Goal: Task Accomplishment & Management: Manage account settings

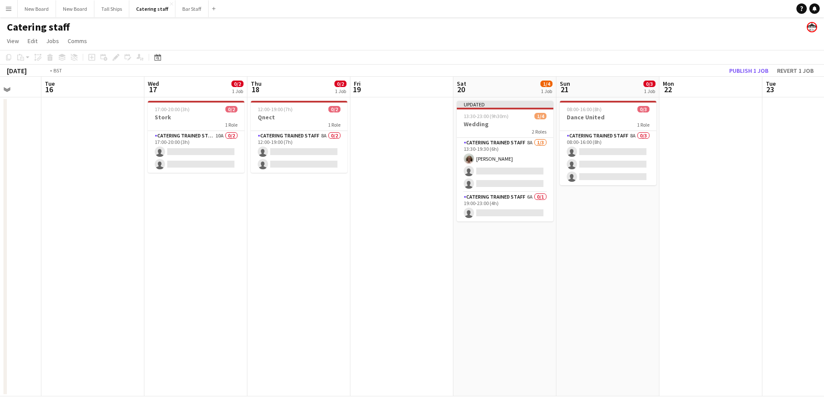
scroll to position [0, 276]
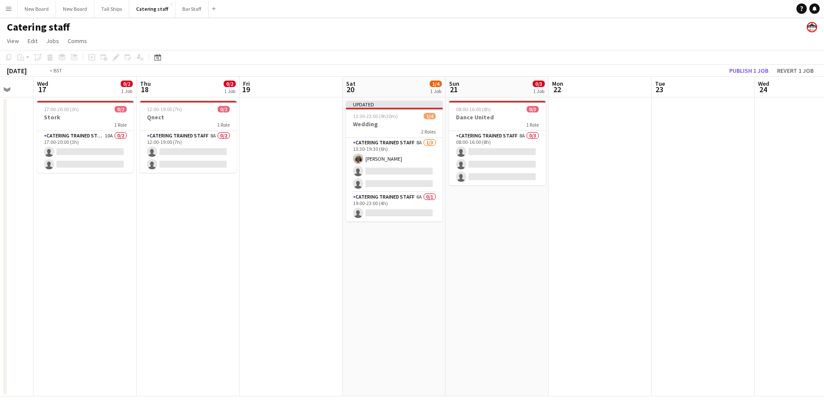
drag, startPoint x: 131, startPoint y: 298, endPoint x: 530, endPoint y: 297, distance: 399.3
click at [530, 297] on app-calendar-viewport "Sun 14 Mon 15 Tue 16 Wed 17 0/2 1 Job Thu 18 0/2 1 Job Fri 19 Sat 20 1/4 1 Job …" at bounding box center [412, 237] width 824 height 320
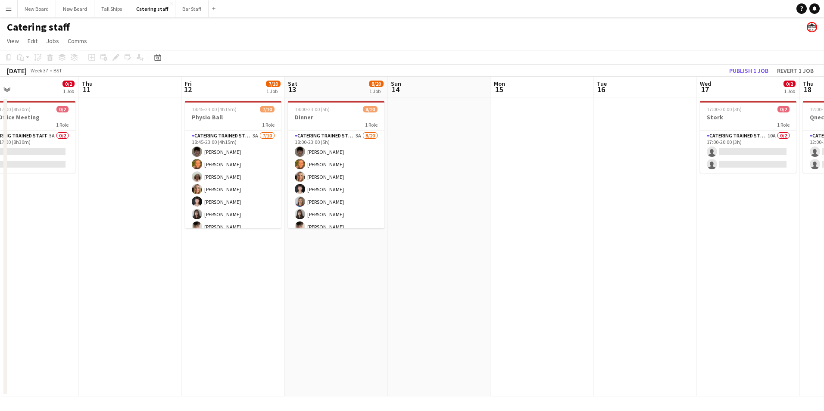
scroll to position [0, 182]
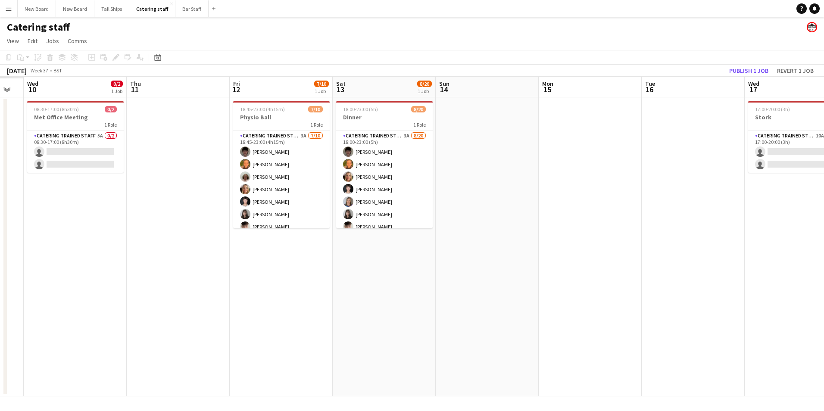
drag, startPoint x: 208, startPoint y: 269, endPoint x: 508, endPoint y: 228, distance: 302.1
click at [508, 228] on app-calendar-viewport "Mon 8 Tue 9 Wed 10 0/2 1 Job Thu 11 Fri 12 7/10 1 Job Sat 13 8/20 1 Job Sun 14 …" at bounding box center [412, 237] width 824 height 320
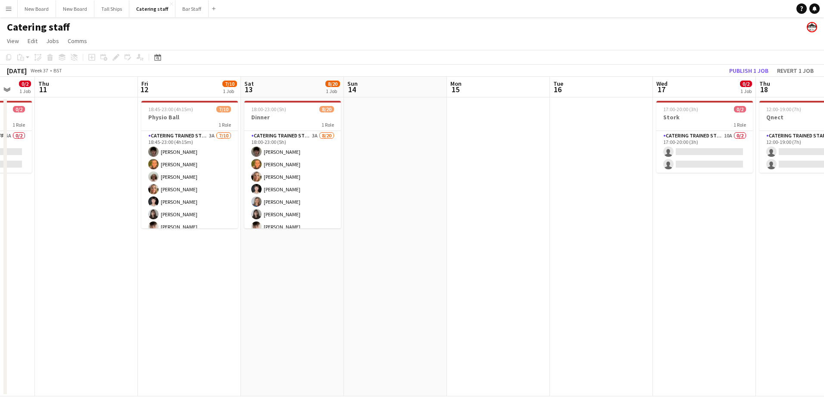
drag, startPoint x: 690, startPoint y: 280, endPoint x: 375, endPoint y: 365, distance: 325.5
click at [375, 366] on app-calendar-viewport "Mon 8 0/6 1 Job Tue 9 Wed 10 0/2 1 Job Thu 11 Fri 12 7/10 1 Job Sat 13 8/20 1 J…" at bounding box center [412, 237] width 824 height 320
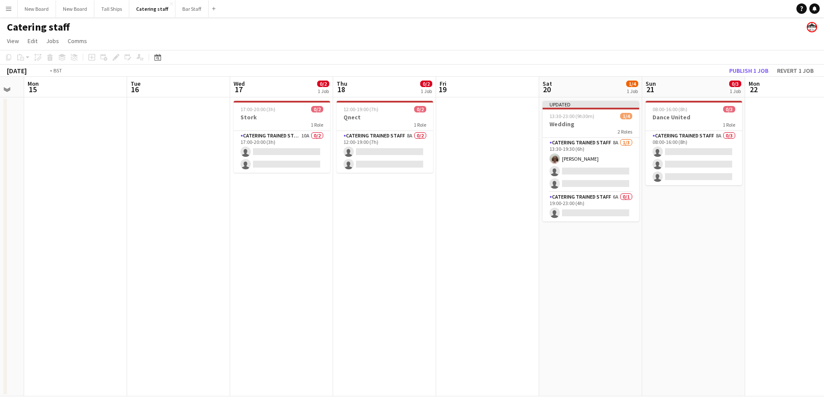
drag, startPoint x: 656, startPoint y: 354, endPoint x: 357, endPoint y: 331, distance: 300.2
click at [354, 334] on app-calendar-viewport "Fri 12 7/10 1 Job Sat 13 8/20 1 Job Sun 14 Mon 15 Tue 16 Wed 17 0/2 1 Job Thu 1…" at bounding box center [412, 237] width 824 height 320
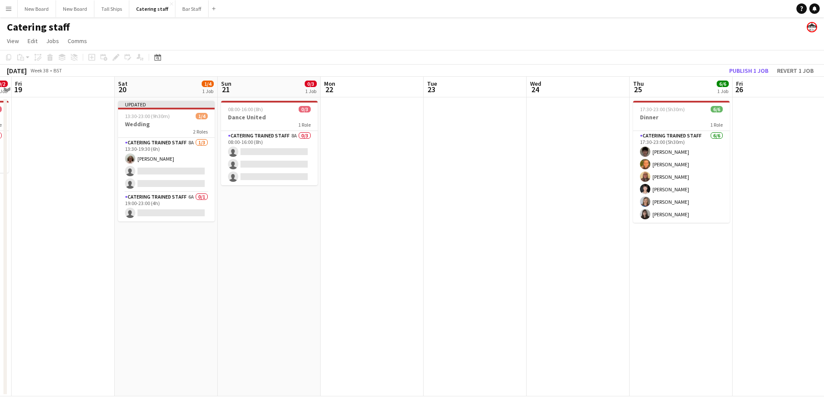
scroll to position [0, 307]
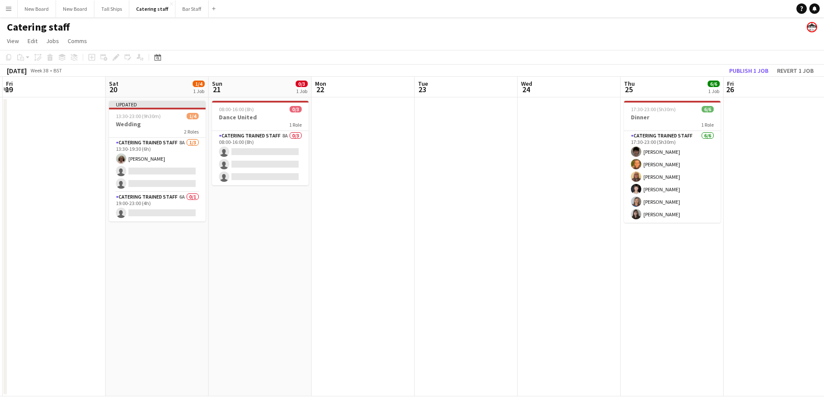
drag, startPoint x: 633, startPoint y: 314, endPoint x: 301, endPoint y: 339, distance: 333.0
click at [301, 339] on app-calendar-viewport "Tue 16 Wed 17 0/2 1 Job Thu 18 0/2 1 Job Fri 19 Sat 20 1/4 1 Job Sun 21 0/3 1 J…" at bounding box center [412, 237] width 824 height 320
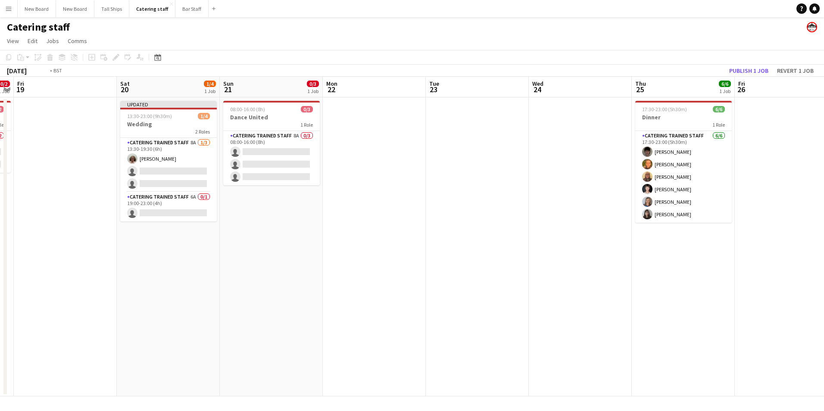
drag, startPoint x: 432, startPoint y: 263, endPoint x: 795, endPoint y: 254, distance: 363.2
click at [810, 253] on app-calendar-viewport "Tue 16 Wed 17 0/2 1 Job Thu 18 0/2 1 Job Fri 19 Sat 20 1/4 1 Job Sun 21 0/3 1 J…" at bounding box center [412, 237] width 824 height 320
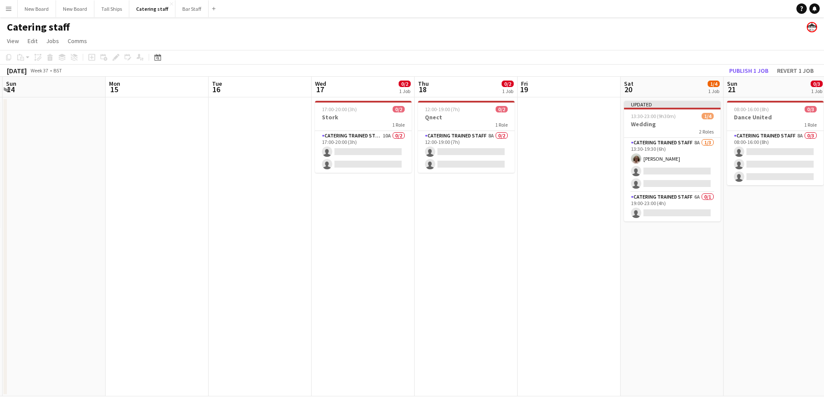
drag, startPoint x: 381, startPoint y: 238, endPoint x: 824, endPoint y: 257, distance: 443.3
click at [824, 257] on html "Menu Boards Boards Boards All jobs Status Workforce Workforce My Workforce Recr…" at bounding box center [412, 205] width 824 height 411
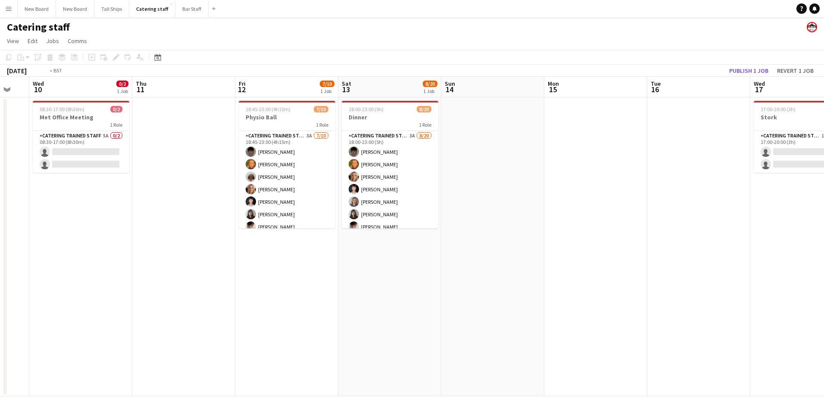
drag, startPoint x: 239, startPoint y: 216, endPoint x: 745, endPoint y: 245, distance: 506.6
click at [745, 245] on app-calendar-viewport "Mon 8 0/6 1 Job Tue 9 Wed 10 0/2 1 Job Thu 11 Fri 12 7/10 1 Job Sat 13 8/20 1 J…" at bounding box center [412, 237] width 824 height 320
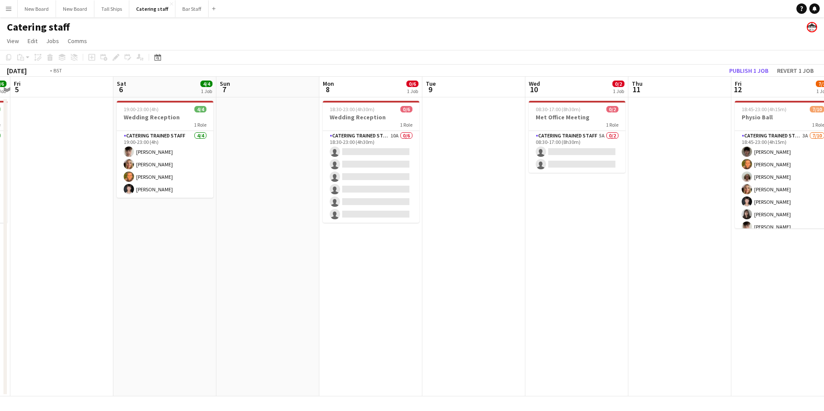
drag, startPoint x: 330, startPoint y: 207, endPoint x: 824, endPoint y: 268, distance: 497.6
click at [821, 260] on app-calendar-viewport "Wed 3 Thu 4 6/6 1 Job Fri 5 Sat 6 4/4 1 Job Sun 7 Mon 8 0/6 1 Job Tue 9 Wed 10 …" at bounding box center [412, 237] width 824 height 320
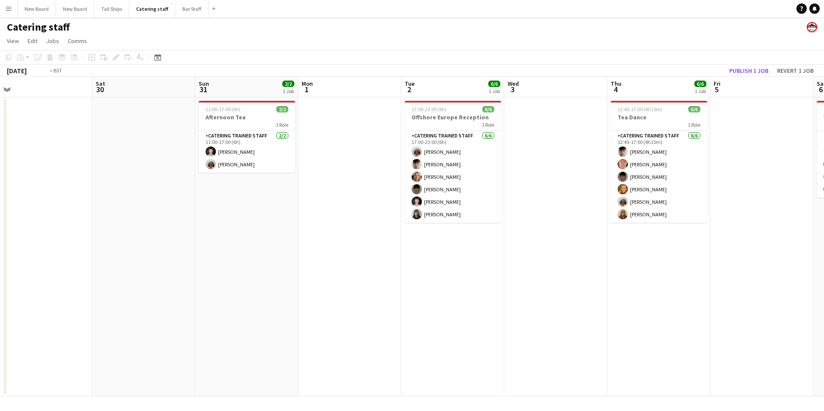
drag, startPoint x: 233, startPoint y: 241, endPoint x: 776, endPoint y: 289, distance: 544.6
click at [784, 289] on app-calendar-viewport "Thu 28 Fri 29 Sat 30 Sun 31 2/2 1 Job Mon 1 Tue 2 6/6 1 Job Wed 3 Thu 4 6/6 1 J…" at bounding box center [412, 237] width 824 height 320
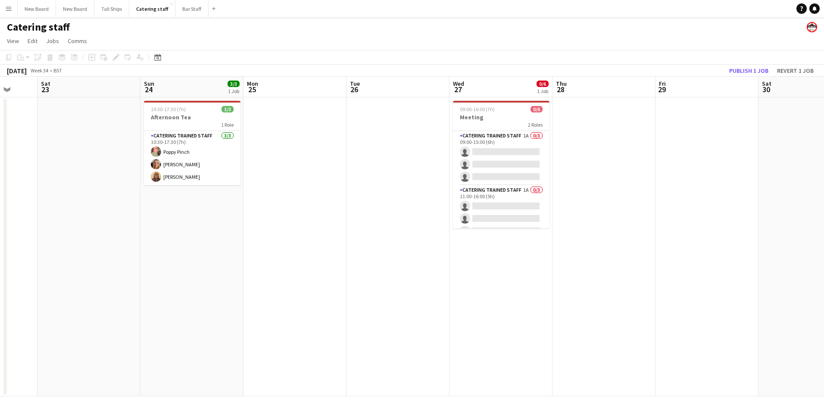
scroll to position [0, 219]
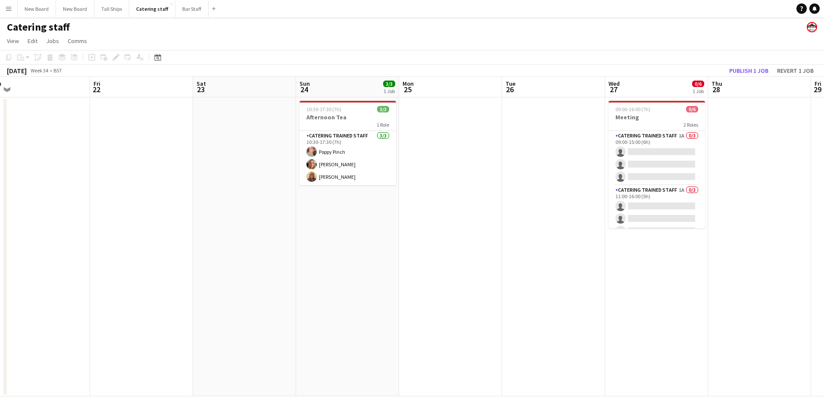
drag, startPoint x: 230, startPoint y: 216, endPoint x: 570, endPoint y: 264, distance: 342.7
click at [570, 264] on app-calendar-viewport "Tue 19 8/10 3 Jobs Wed 20 Thu 21 Fri 22 Sat 23 Sun 24 3/3 1 Job Mon 25 Tue 26 W…" at bounding box center [412, 237] width 824 height 320
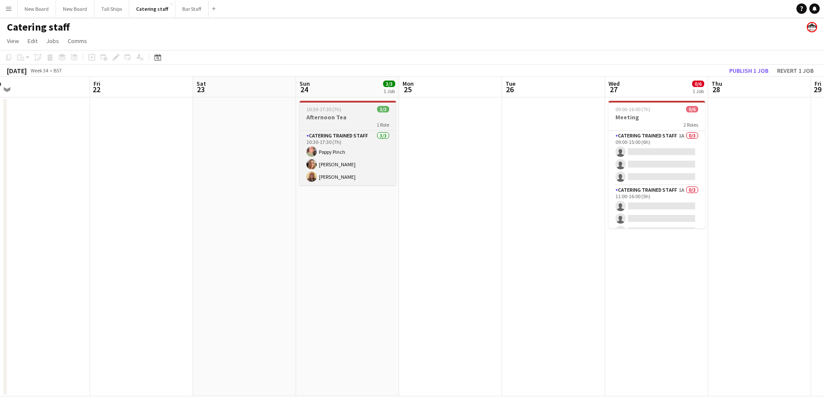
click at [320, 122] on div "1 Role" at bounding box center [348, 124] width 97 height 7
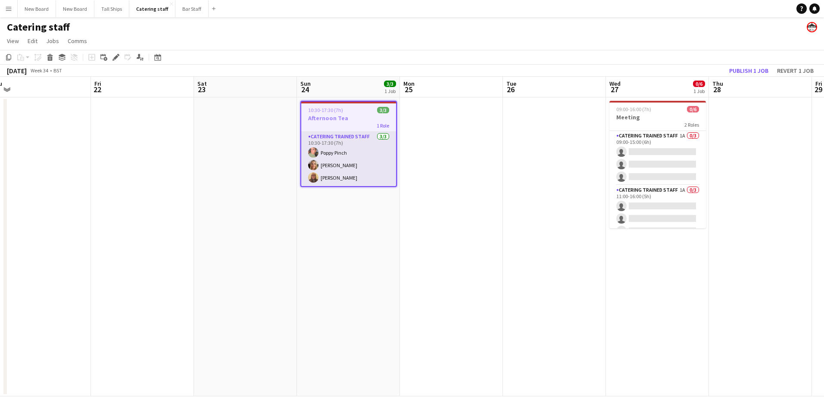
click at [339, 151] on app-card-role "Catering trained staff [DATE] 10:30-17:30 (7h) [PERSON_NAME] [PERSON_NAME] [PER…" at bounding box center [348, 159] width 95 height 54
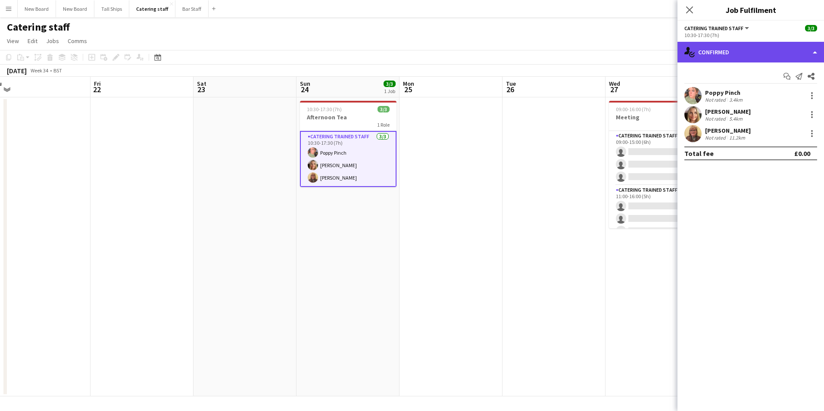
click at [764, 58] on div "single-neutral-actions-check-2 Confirmed" at bounding box center [751, 52] width 147 height 21
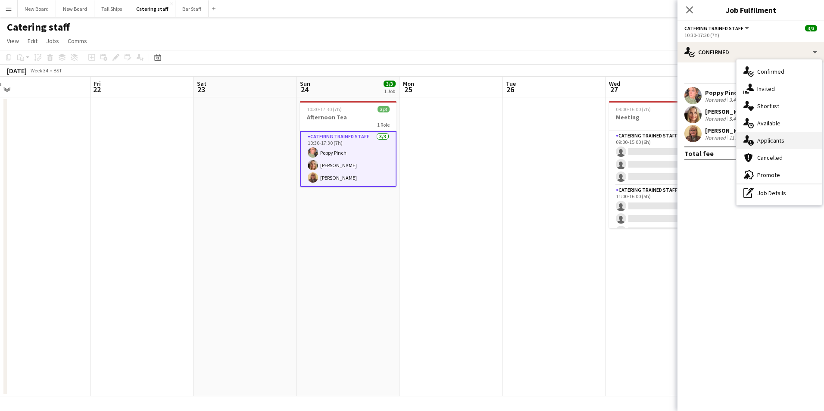
click at [772, 141] on div "single-neutral-actions-information Applicants" at bounding box center [779, 140] width 85 height 17
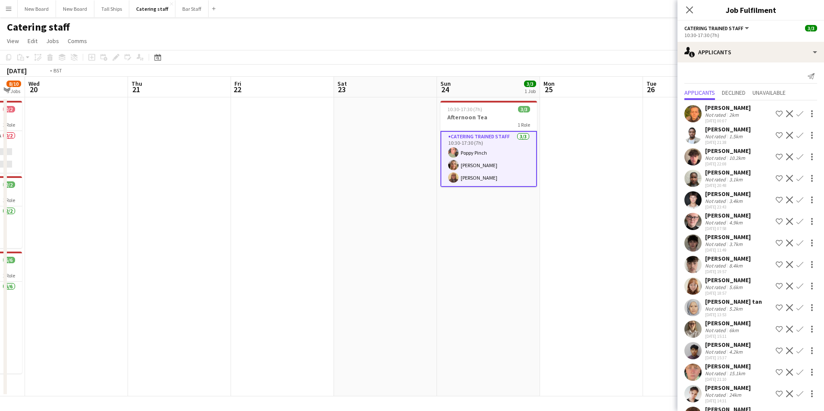
drag, startPoint x: 194, startPoint y: 310, endPoint x: 737, endPoint y: 323, distance: 543.0
click at [745, 325] on body "Menu Boards Boards Boards All jobs Status Workforce Workforce My Workforce Recr…" at bounding box center [412, 205] width 824 height 411
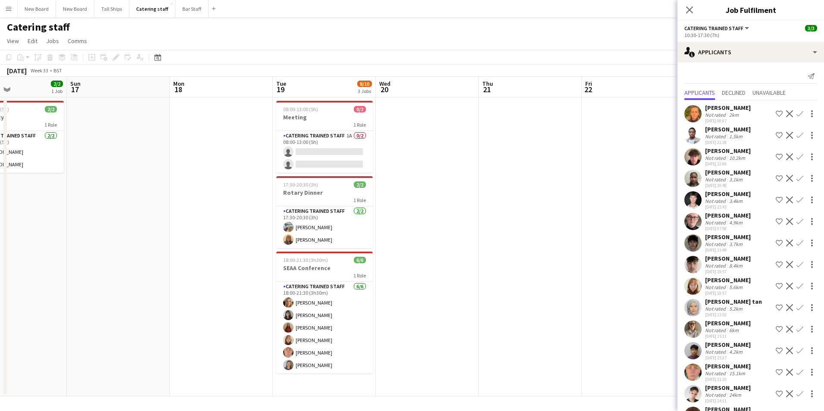
scroll to position [0, 189]
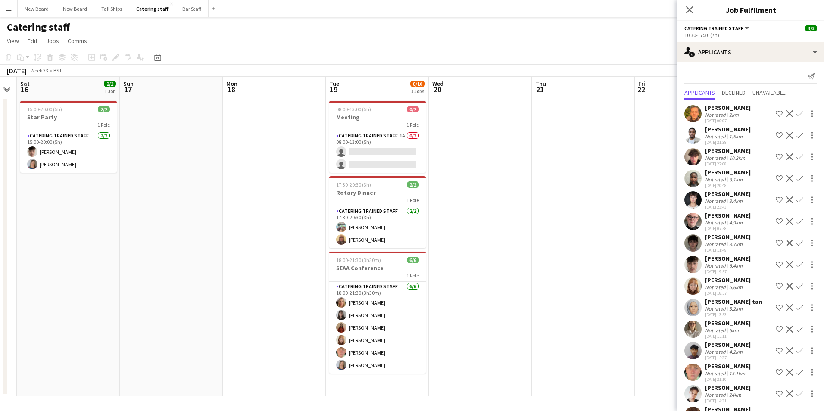
drag, startPoint x: 505, startPoint y: 263, endPoint x: 599, endPoint y: 261, distance: 94.9
click at [599, 261] on app-calendar-viewport "Thu 14 Fri 15 Sat 16 2/2 1 Job Sun 17 Mon 18 Tue 19 8/10 3 Jobs Wed 20 Thu 21 F…" at bounding box center [412, 237] width 824 height 320
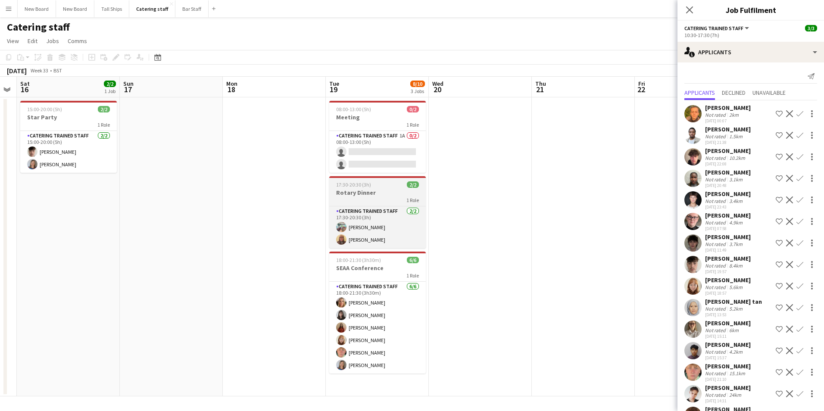
click at [371, 194] on h3 "Rotary Dinner" at bounding box center [377, 193] width 97 height 8
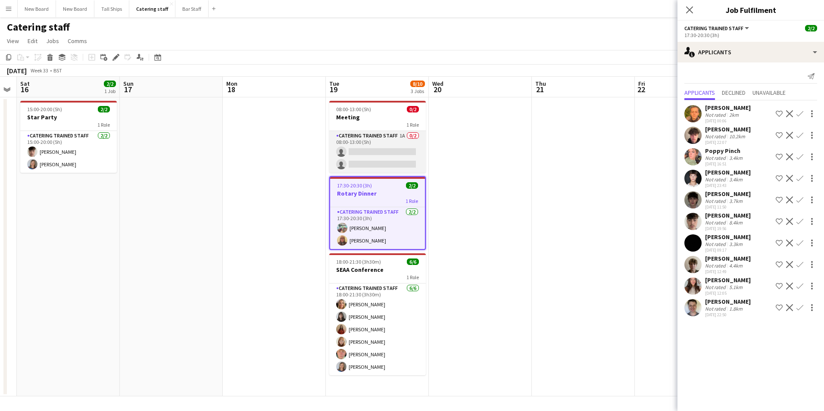
click at [356, 151] on app-card-role "Catering trained staff 1A 0/2 08:00-13:00 (5h) single-neutral-actions single-ne…" at bounding box center [377, 152] width 97 height 42
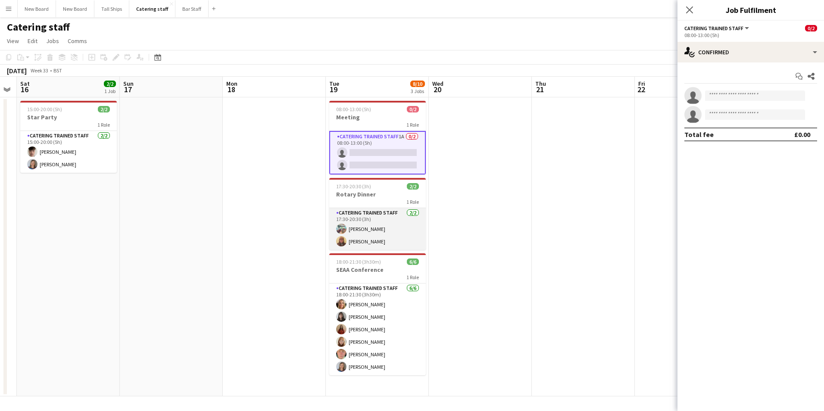
click at [383, 229] on app-card-role "Catering trained staff [DATE] 17:30-20:30 (3h) [PERSON_NAME] [PERSON_NAME]" at bounding box center [377, 229] width 97 height 42
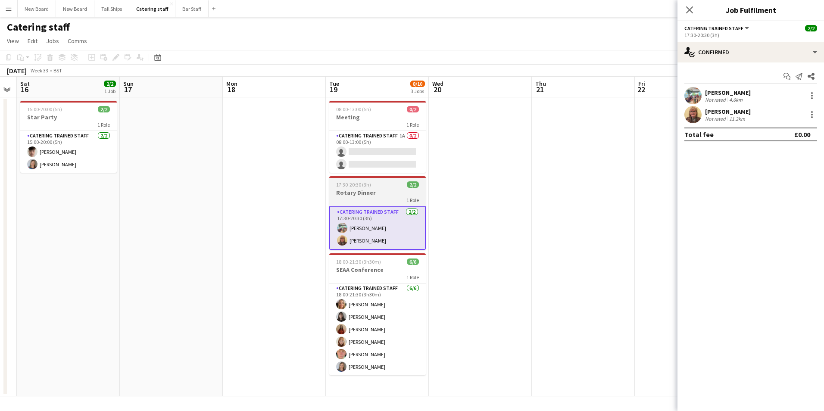
click at [382, 192] on h3 "Rotary Dinner" at bounding box center [377, 193] width 97 height 8
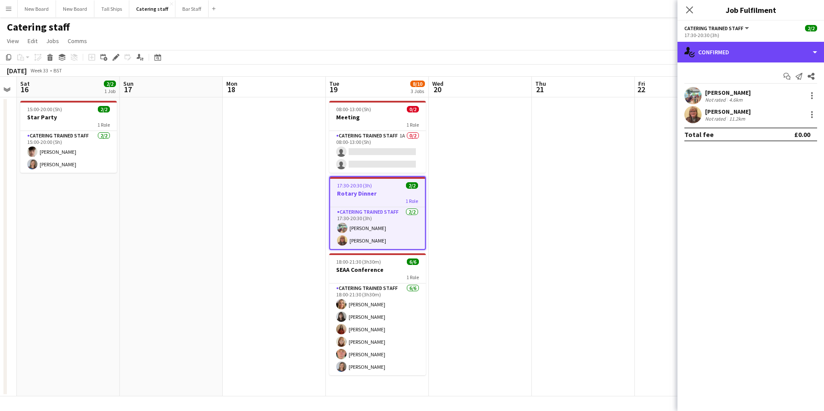
drag, startPoint x: 737, startPoint y: 53, endPoint x: 755, endPoint y: 74, distance: 26.9
click at [738, 53] on div "single-neutral-actions-check-2 Confirmed" at bounding box center [751, 52] width 147 height 21
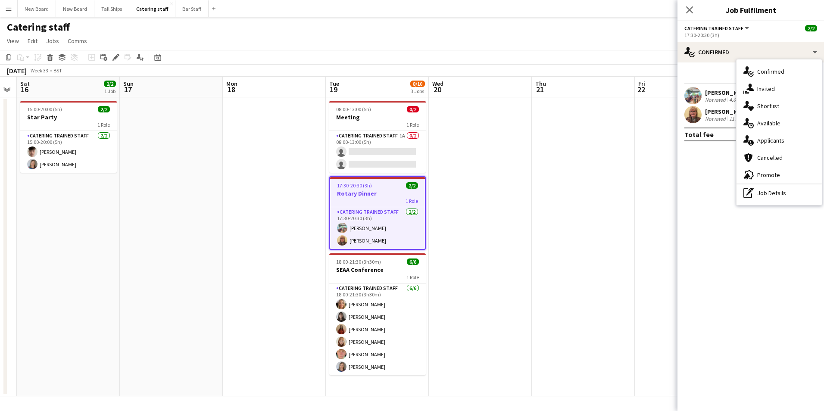
drag, startPoint x: 778, startPoint y: 141, endPoint x: 781, endPoint y: 144, distance: 4.6
click at [779, 141] on div "single-neutral-actions-information Applicants" at bounding box center [779, 140] width 85 height 17
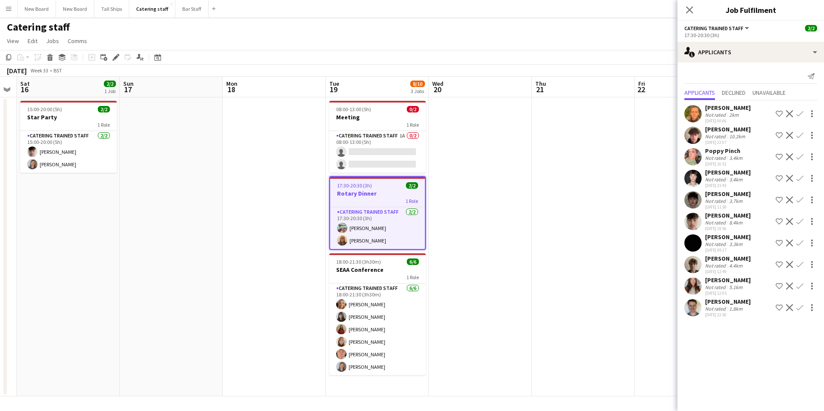
click at [438, 299] on app-date-cell at bounding box center [480, 246] width 103 height 299
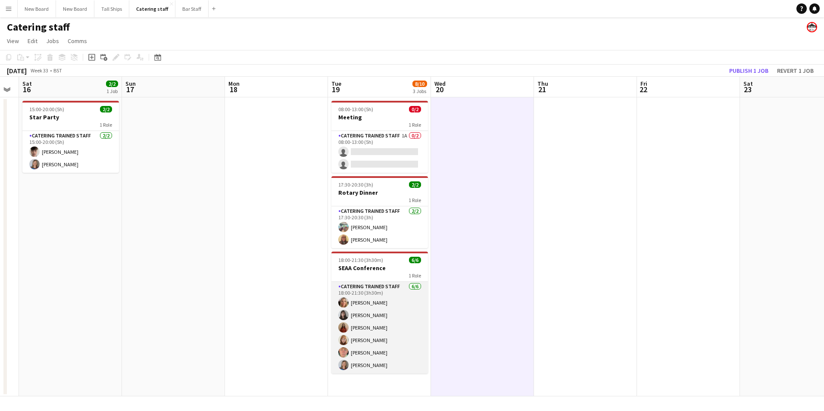
click at [382, 316] on app-card-role "Catering trained staff [DATE] 18:00-21:30 (3h30m) [PERSON_NAME] [PERSON_NAME] […" at bounding box center [380, 328] width 97 height 92
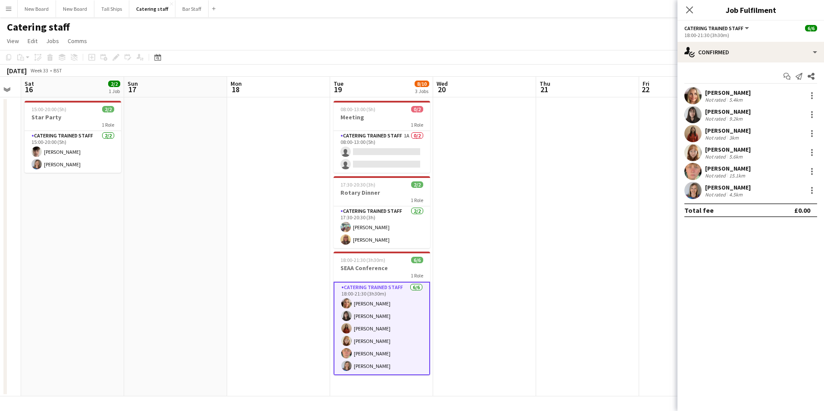
click at [737, 25] on span "Catering trained staff" at bounding box center [714, 28] width 59 height 6
click at [783, 63] on div "Start chat Send notification Share [PERSON_NAME] Not rated 5.4km [PERSON_NAME] …" at bounding box center [751, 144] width 147 height 162
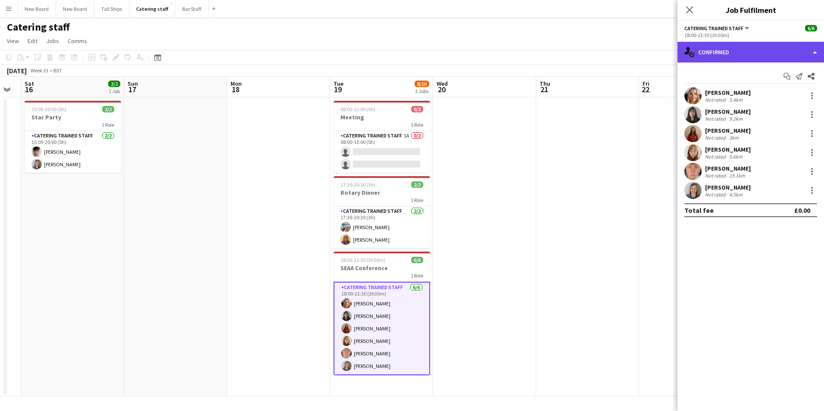
click at [732, 47] on div "single-neutral-actions-check-2 Confirmed" at bounding box center [751, 52] width 147 height 21
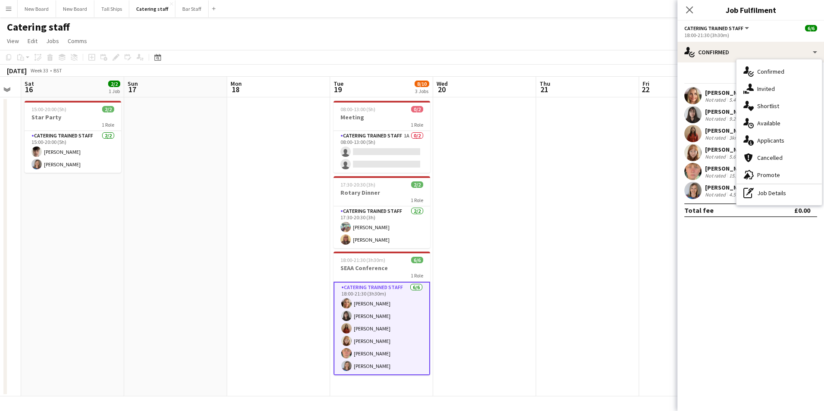
click at [778, 141] on div "single-neutral-actions-information Applicants" at bounding box center [779, 140] width 85 height 17
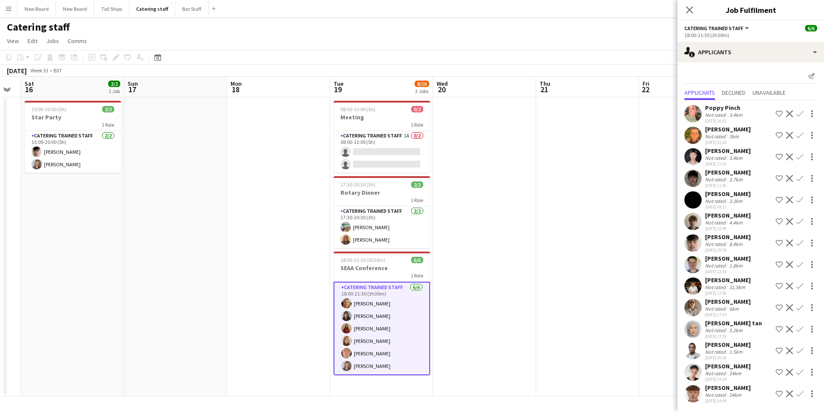
click at [7, 9] on app-icon "Menu" at bounding box center [8, 8] width 7 height 7
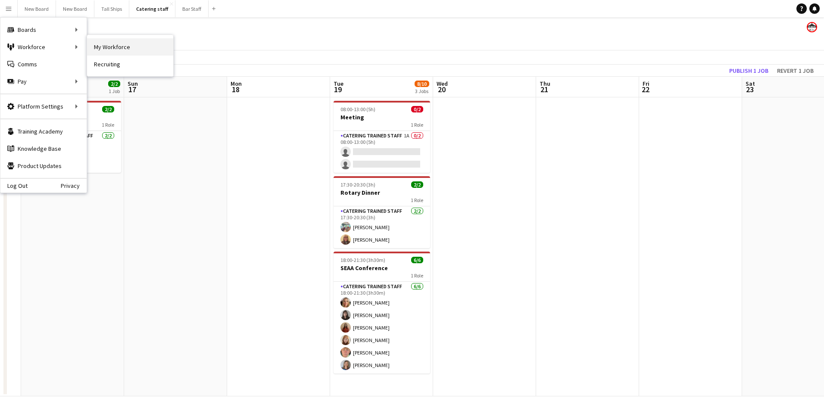
click at [125, 48] on link "My Workforce" at bounding box center [130, 46] width 86 height 17
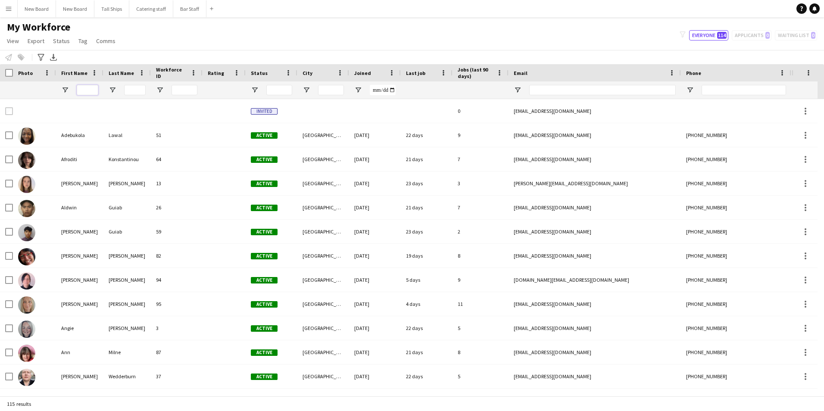
click at [91, 87] on input "First Name Filter Input" at bounding box center [88, 90] width 22 height 10
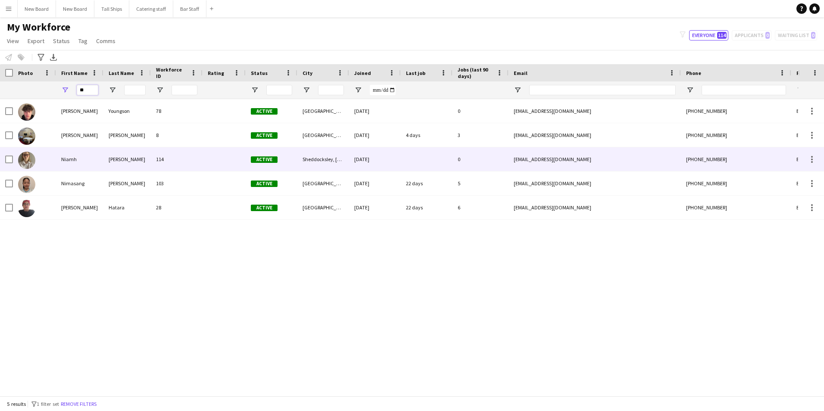
type input "**"
click at [24, 158] on img at bounding box center [26, 160] width 17 height 17
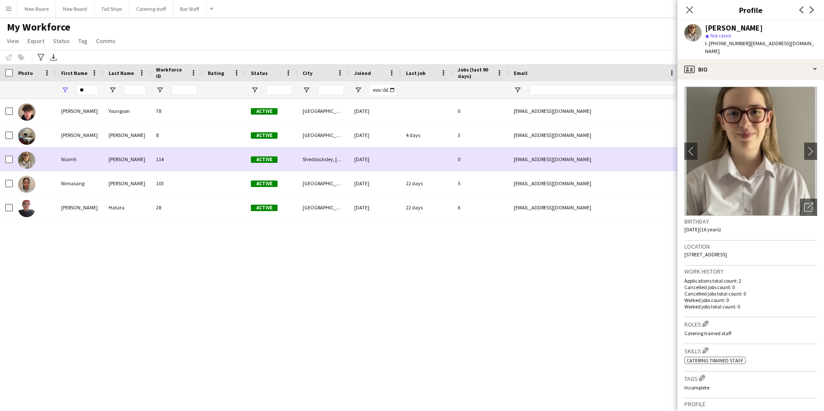
click at [68, 163] on div "Niamh" at bounding box center [79, 159] width 47 height 24
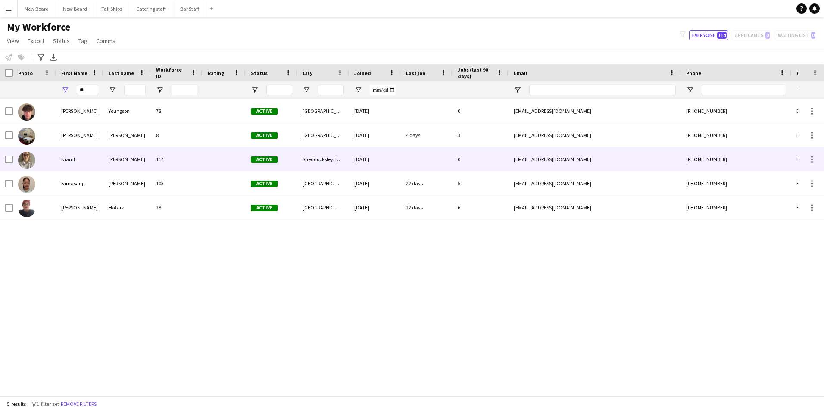
click at [73, 159] on div "Niamh" at bounding box center [79, 159] width 47 height 24
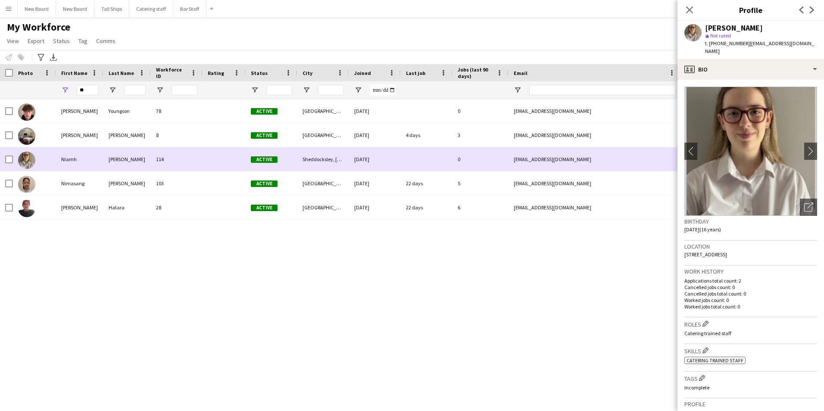
click at [73, 159] on div "Niamh" at bounding box center [79, 159] width 47 height 24
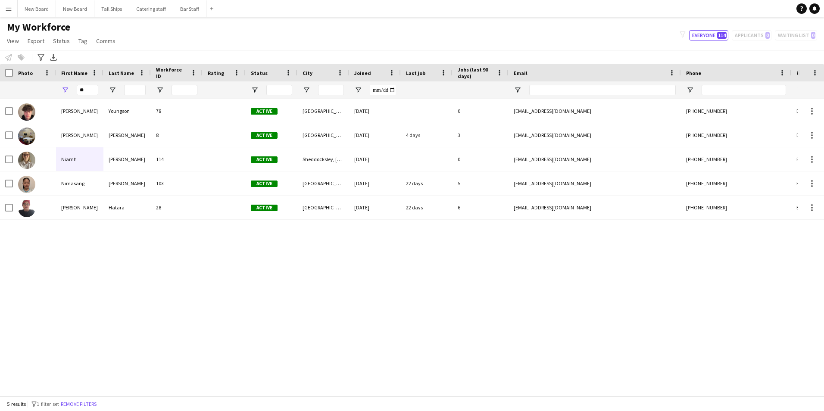
click at [419, 369] on div "[PERSON_NAME] 78 Active Aberdeen [DATE] 0 [EMAIL_ADDRESS][DOMAIN_NAME] [PHONE_N…" at bounding box center [399, 244] width 799 height 291
click at [151, 9] on button "Catering staff Close" at bounding box center [151, 8] width 44 height 17
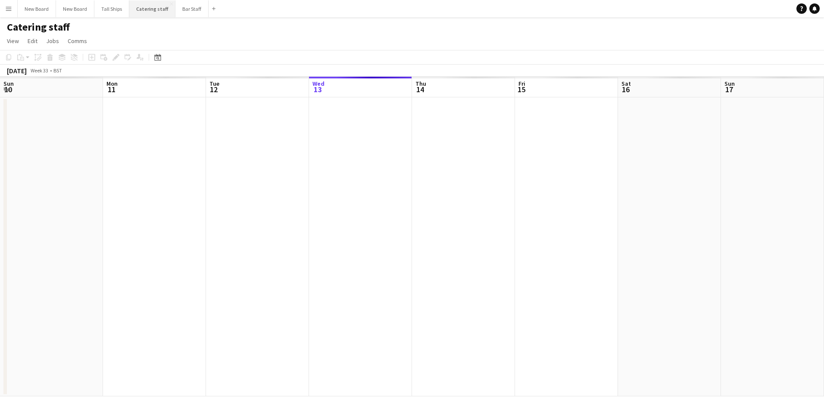
scroll to position [0, 206]
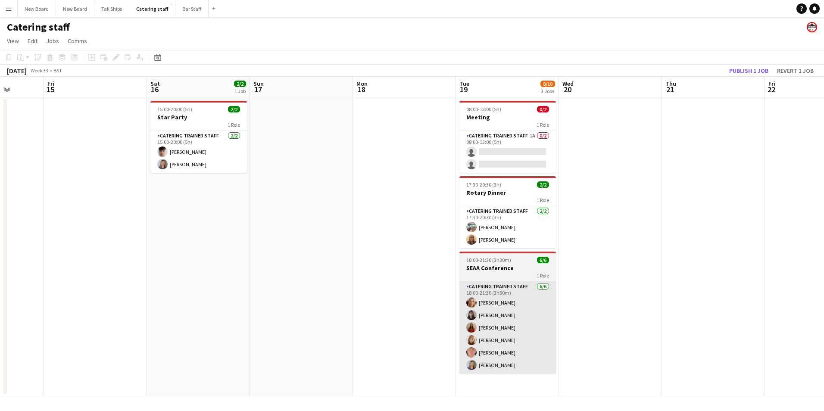
drag, startPoint x: 544, startPoint y: 317, endPoint x: 245, endPoint y: 301, distance: 299.7
click at [43, 268] on app-calendar-viewport "Mon 11 Tue 12 Wed 13 Thu 14 Fri 15 Sat 16 2/2 1 Job Sun 17 Mon 18 Tue 19 8/10 3…" at bounding box center [412, 237] width 824 height 320
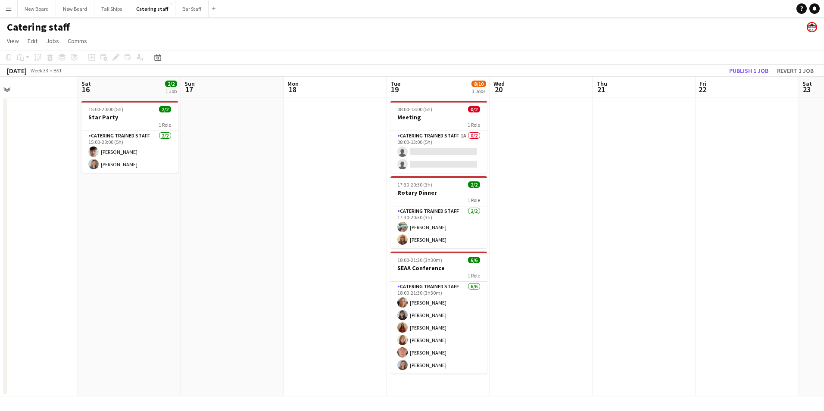
scroll to position [0, 224]
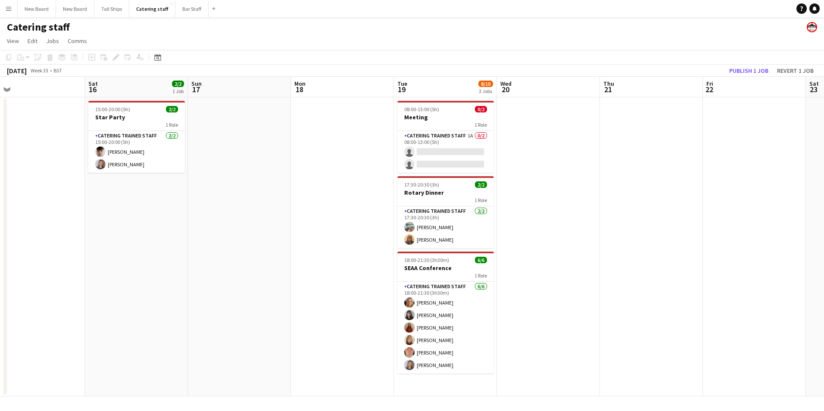
drag, startPoint x: 422, startPoint y: 236, endPoint x: 596, endPoint y: 236, distance: 173.8
click at [596, 236] on app-calendar-viewport "Wed 13 Thu 14 Fri 15 Sat 16 2/2 1 Job Sun 17 Mon 18 Tue 19 8/10 3 Jobs Wed 20 T…" at bounding box center [412, 237] width 824 height 320
click at [427, 240] on app-card-role "Catering trained staff [DATE] 17:30-20:30 (3h) [PERSON_NAME] [PERSON_NAME]" at bounding box center [446, 228] width 97 height 42
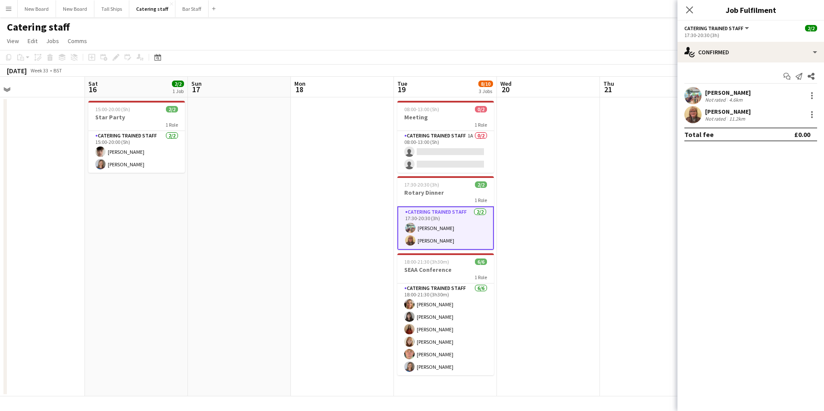
click at [594, 287] on app-date-cell at bounding box center [548, 246] width 103 height 299
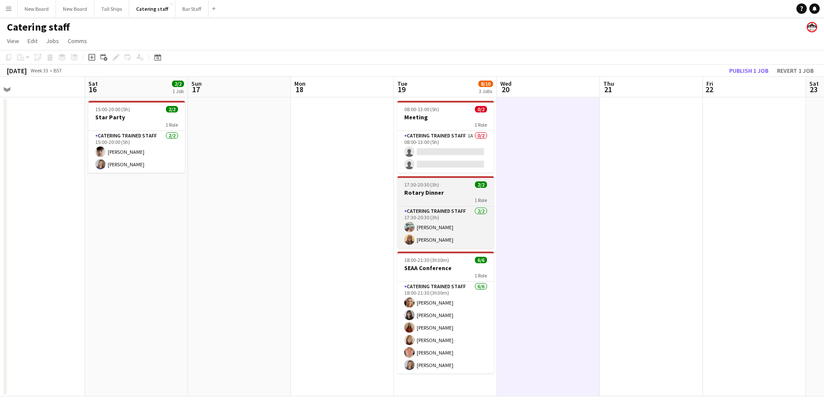
click at [445, 197] on div "1 Role" at bounding box center [446, 200] width 97 height 7
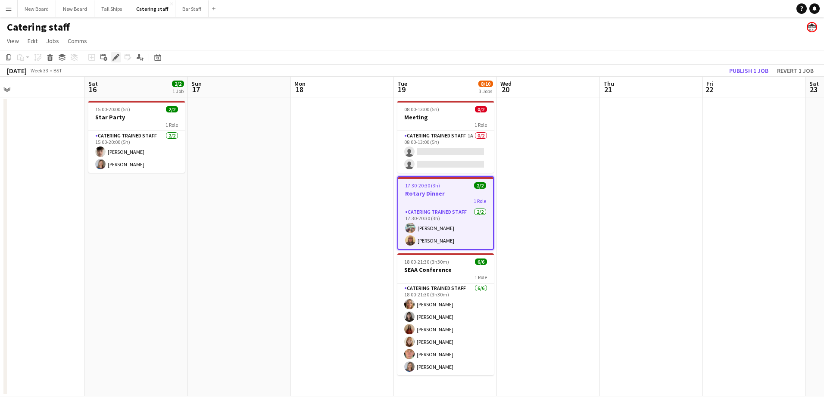
click at [116, 56] on icon at bounding box center [115, 57] width 5 height 5
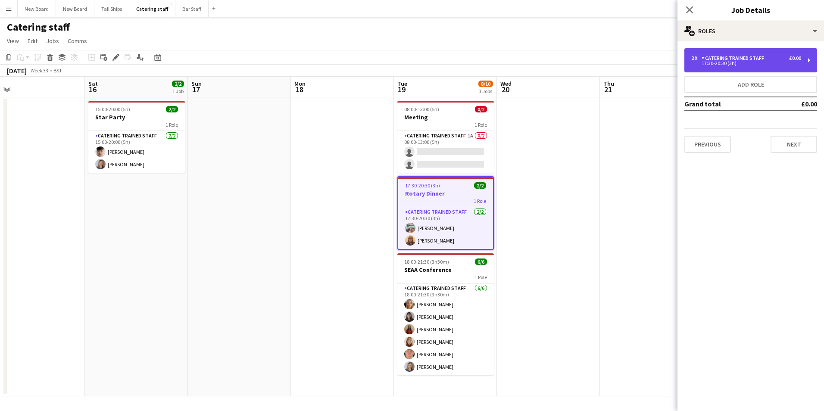
click at [749, 59] on div "Catering trained staff" at bounding box center [735, 58] width 66 height 6
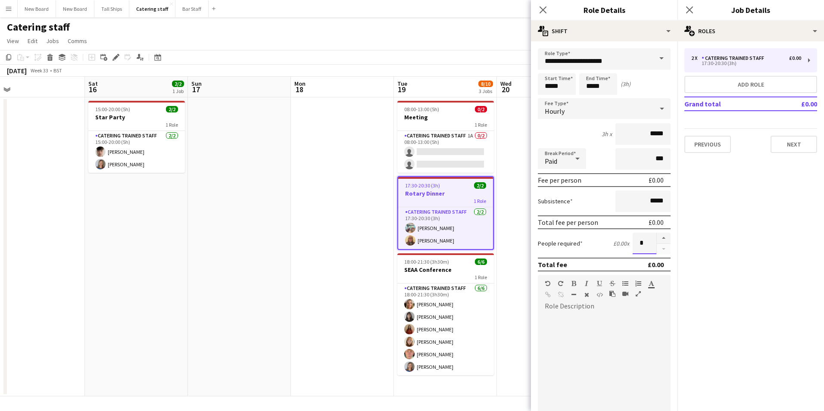
drag, startPoint x: 631, startPoint y: 244, endPoint x: 650, endPoint y: 243, distance: 19.0
click at [650, 243] on div "*" at bounding box center [652, 244] width 38 height 22
type input "*"
click at [796, 144] on button "Next" at bounding box center [794, 144] width 47 height 17
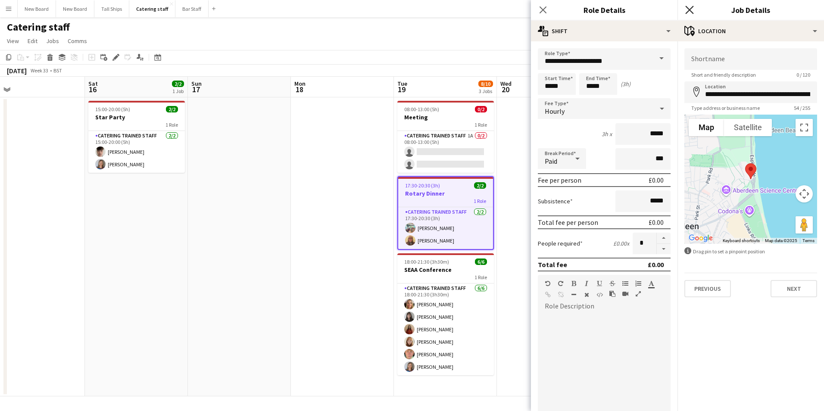
click at [693, 10] on icon "Close pop-in" at bounding box center [690, 10] width 8 height 8
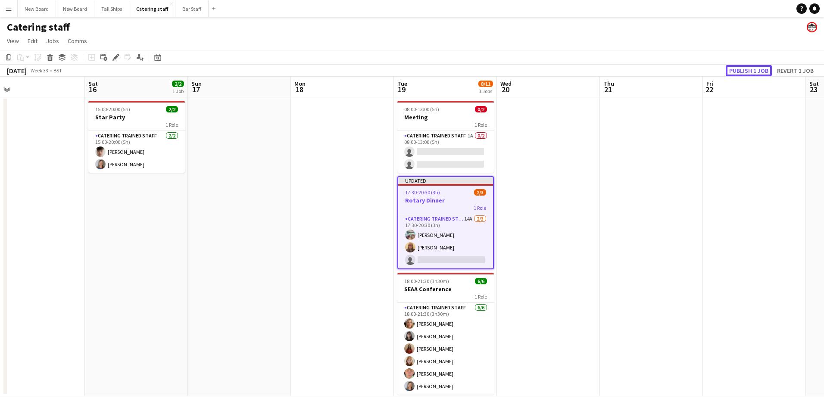
click at [753, 71] on button "Publish 1 job" at bounding box center [749, 70] width 46 height 11
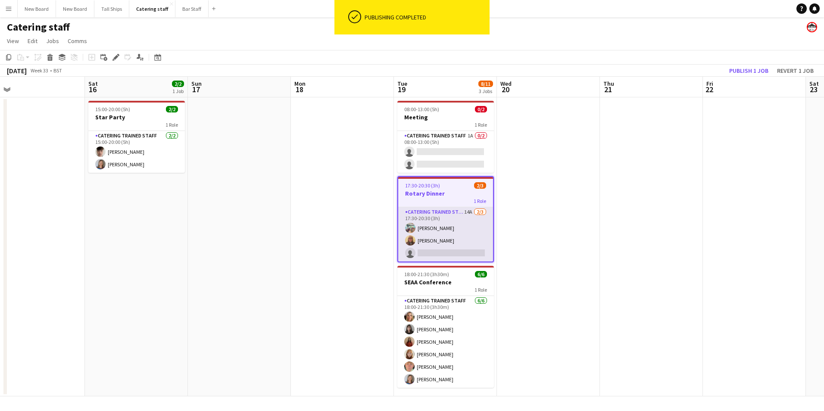
click at [462, 256] on app-card-role "Catering trained staff 14A [DATE] 17:30-20:30 (3h) [PERSON_NAME] [PERSON_NAME] …" at bounding box center [445, 234] width 95 height 54
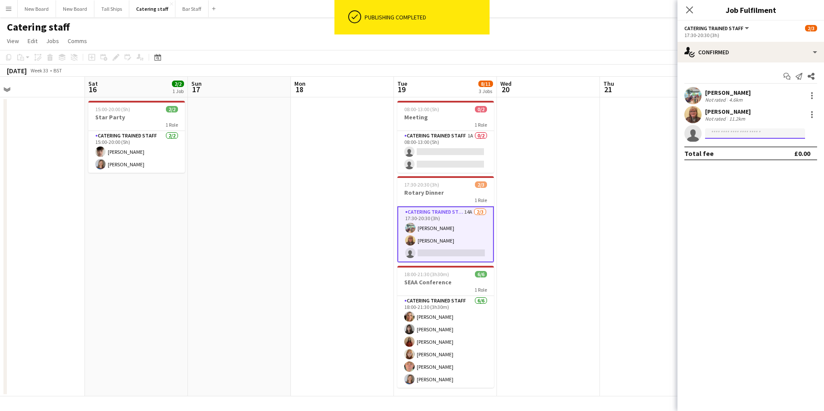
click at [750, 130] on input at bounding box center [755, 134] width 100 height 10
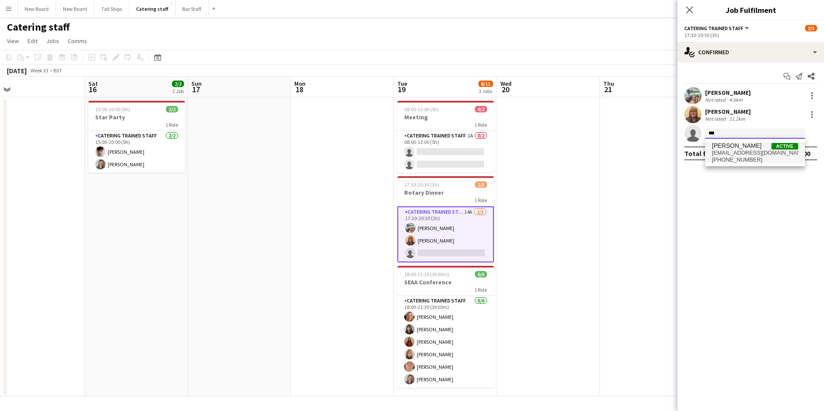
type input "***"
click at [743, 148] on span "[PERSON_NAME]" at bounding box center [737, 145] width 50 height 7
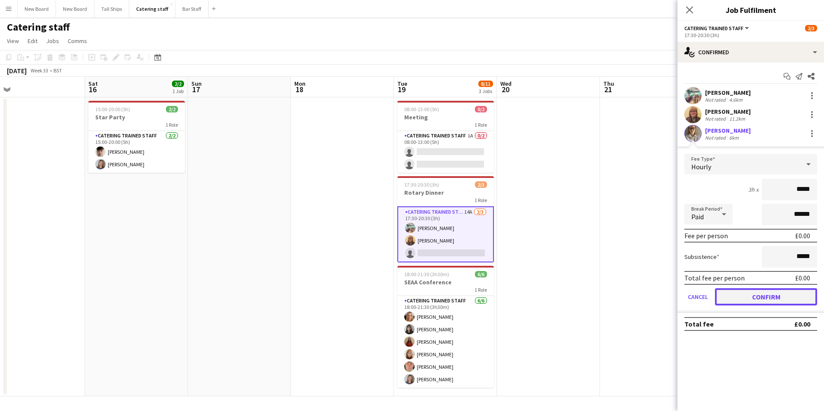
click at [792, 301] on button "Confirm" at bounding box center [766, 296] width 102 height 17
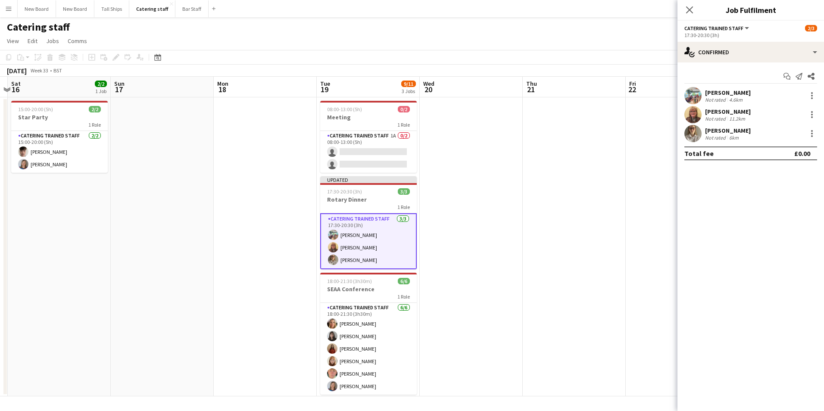
drag, startPoint x: 616, startPoint y: 255, endPoint x: 435, endPoint y: 242, distance: 182.0
click at [383, 245] on app-calendar-viewport "Wed 13 Thu 14 Fri 15 Sat 16 2/2 1 Job Sun 17 Mon 18 Tue 19 9/11 3 Jobs Wed 20 T…" at bounding box center [412, 237] width 824 height 320
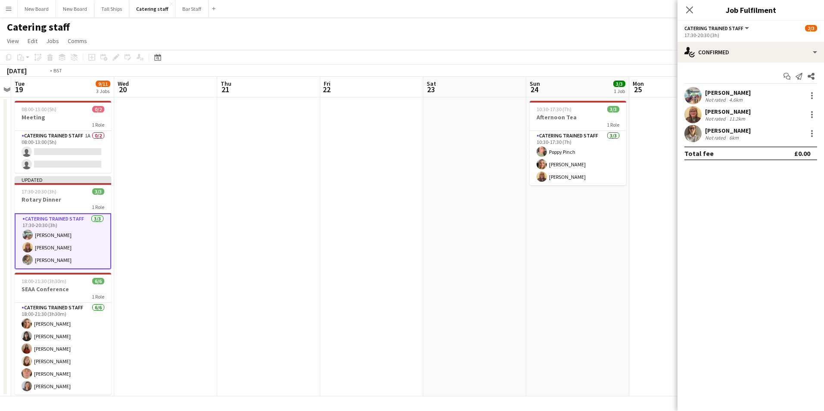
drag, startPoint x: 639, startPoint y: 240, endPoint x: 288, endPoint y: 222, distance: 352.3
click at [219, 222] on app-calendar-viewport "Fri 15 Sat 16 2/2 1 Job Sun 17 Mon 18 Tue 19 9/11 3 Jobs Wed 20 Thu 21 Fri 22 S…" at bounding box center [412, 237] width 824 height 320
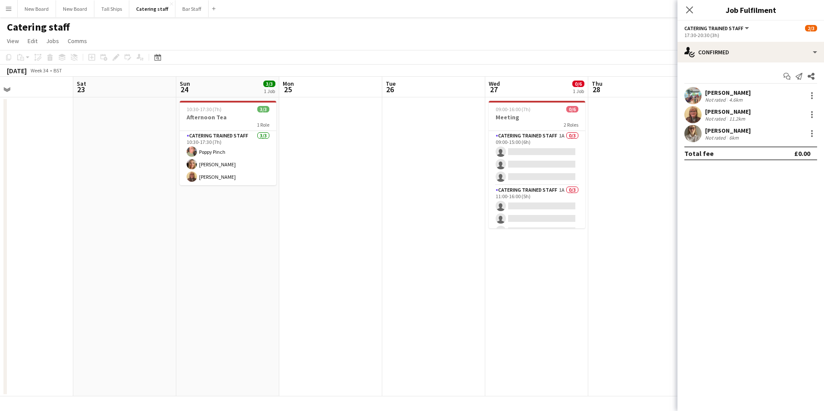
scroll to position [0, 176]
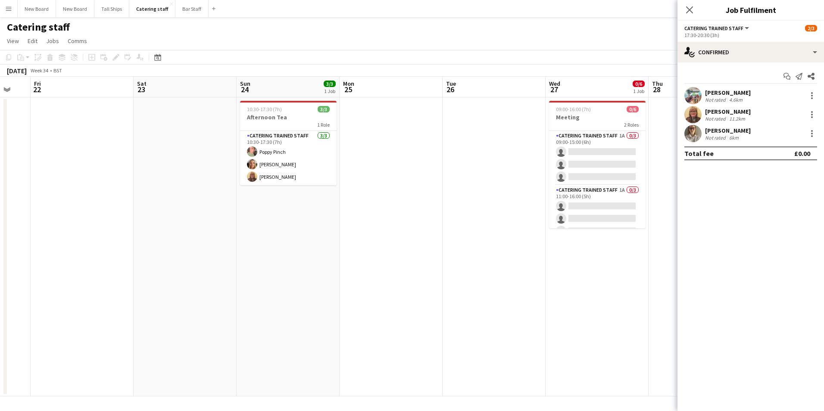
drag, startPoint x: 595, startPoint y: 327, endPoint x: 576, endPoint y: 346, distance: 26.5
click at [576, 346] on app-calendar-viewport "Wed 20 Thu 21 Fri 22 Sat 23 Sun 24 3/3 1 Job Mon 25 Tue 26 Wed 27 0/6 1 Job Thu…" at bounding box center [412, 237] width 824 height 320
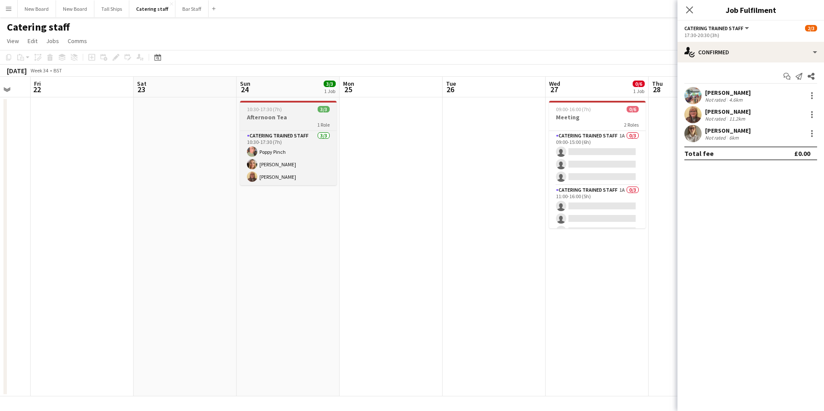
click at [282, 120] on h3 "Afternoon Tea" at bounding box center [288, 117] width 97 height 8
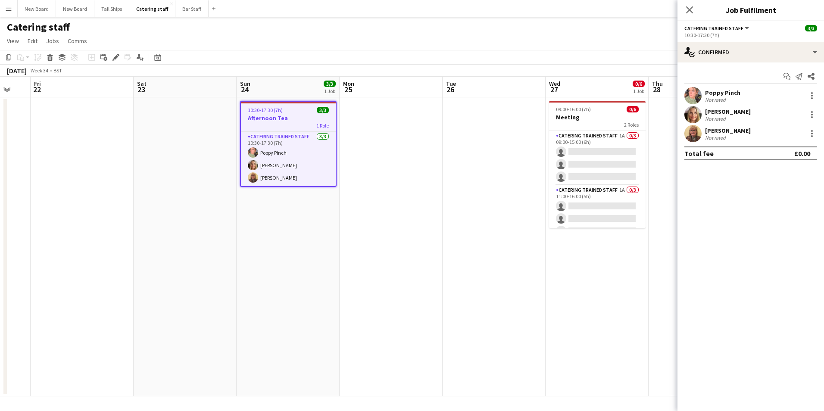
scroll to position [0, 174]
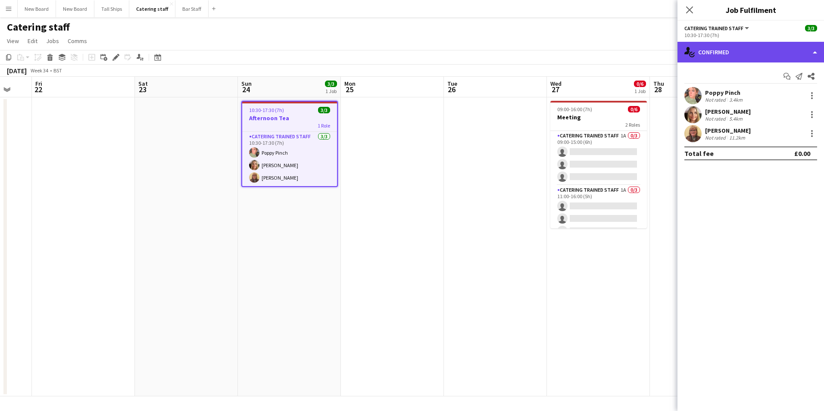
click at [761, 49] on div "single-neutral-actions-check-2 Confirmed" at bounding box center [751, 52] width 147 height 21
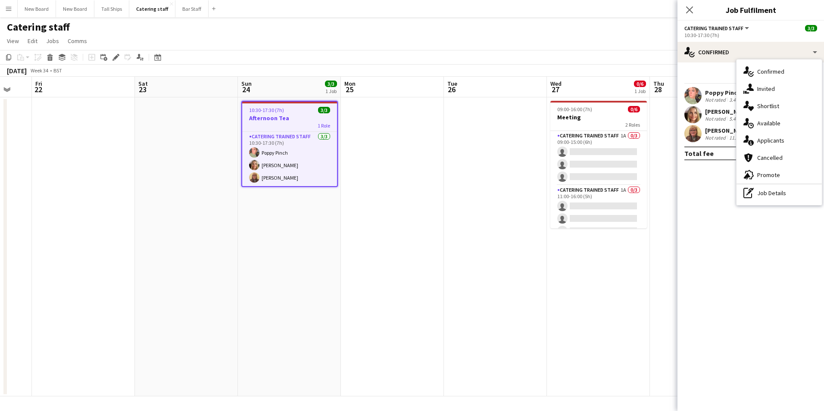
click at [784, 141] on div "single-neutral-actions-information Applicants" at bounding box center [779, 140] width 85 height 17
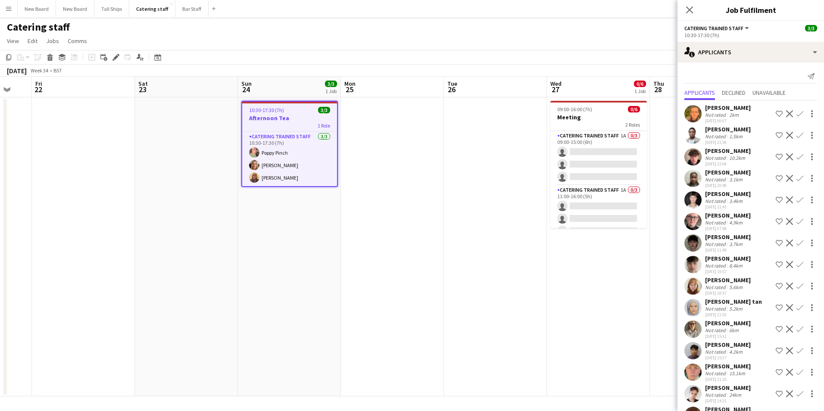
click at [265, 110] on span "10:30-17:30 (7h)" at bounding box center [266, 110] width 35 height 6
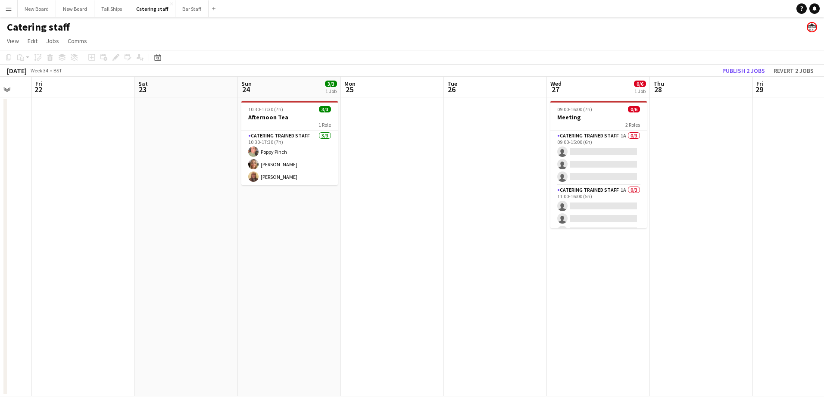
click at [340, 122] on app-date-cell "10:30-17:30 (7h) 3/3 Afternoon Tea 1 Role Catering trained staff [DATE] 10:30-1…" at bounding box center [289, 246] width 103 height 299
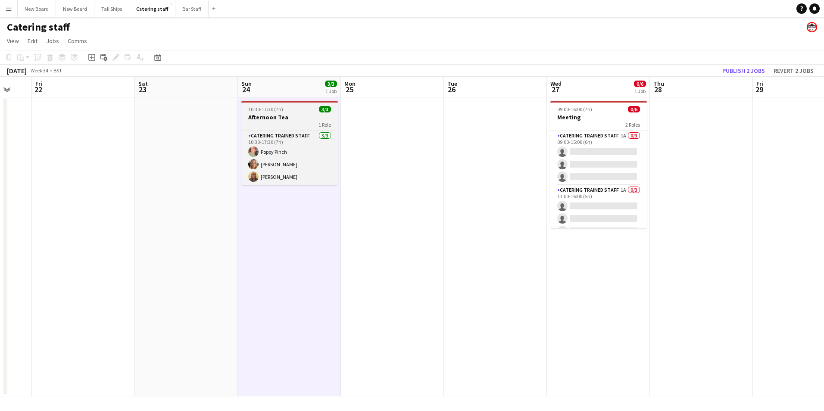
click at [288, 119] on h3 "Afternoon Tea" at bounding box center [289, 117] width 97 height 8
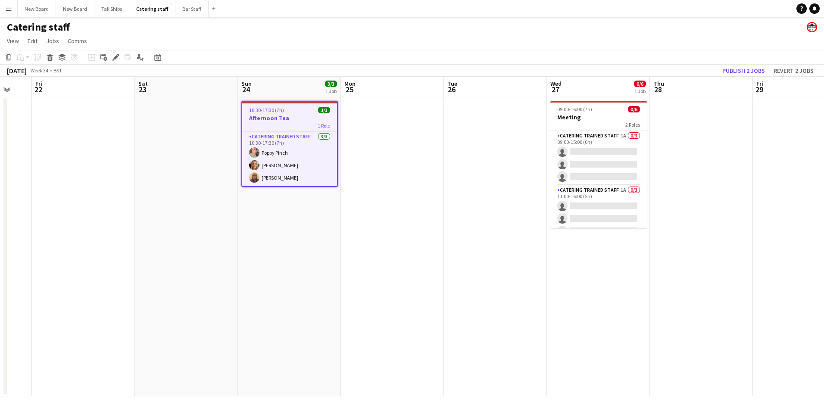
click at [120, 55] on div "Edit" at bounding box center [116, 57] width 10 height 10
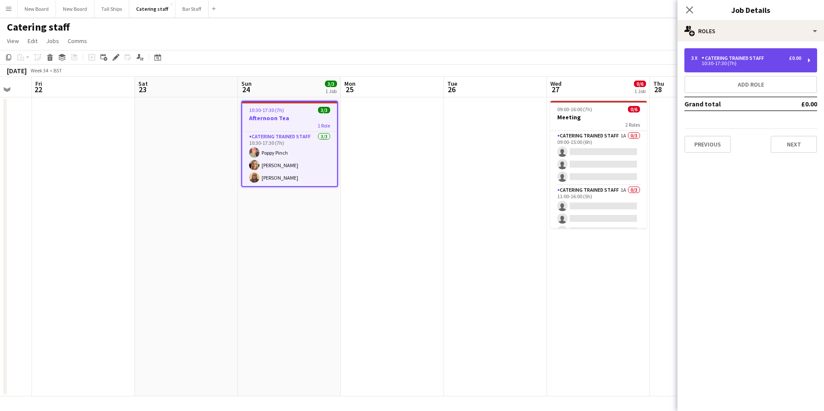
click at [741, 61] on div "10:30-17:30 (7h)" at bounding box center [747, 63] width 110 height 4
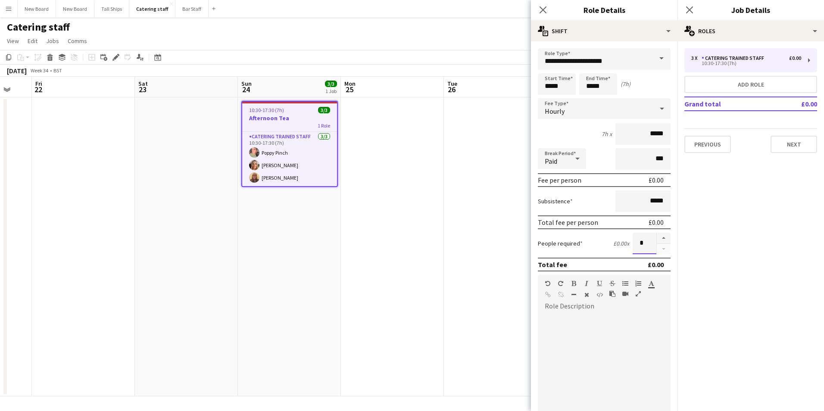
drag, startPoint x: 631, startPoint y: 241, endPoint x: 647, endPoint y: 241, distance: 16.4
click at [647, 241] on input "*" at bounding box center [645, 244] width 24 height 22
type input "*"
click at [757, 231] on mat-expansion-panel "pencil3 General details 3 x Catering trained staff £0.00 10:30-17:30 (7h) Add r…" at bounding box center [751, 226] width 147 height 370
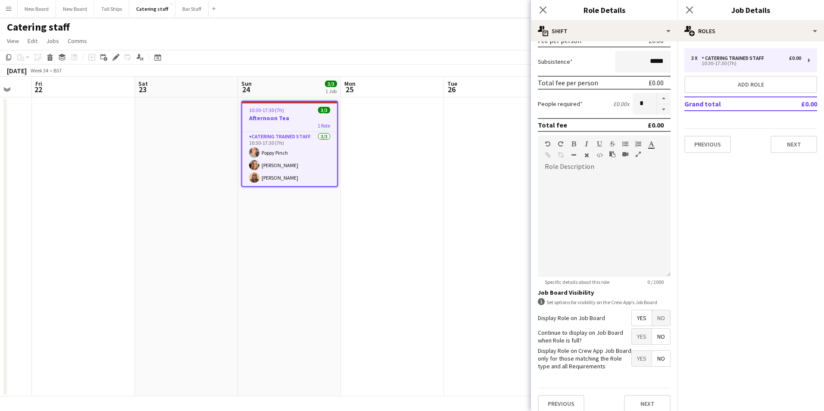
scroll to position [148, 0]
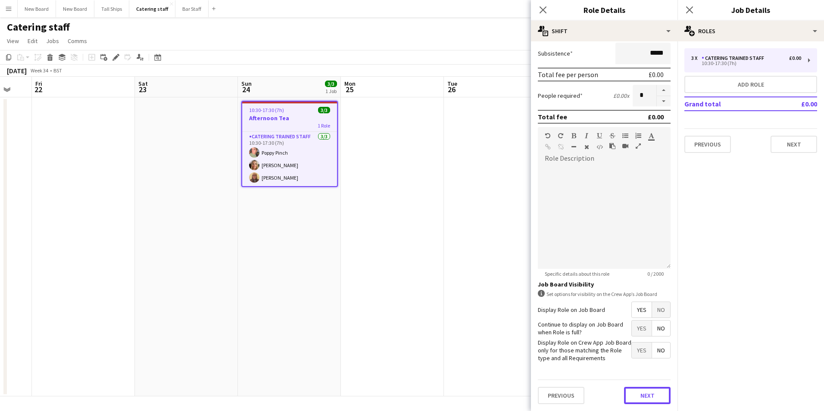
click at [634, 393] on button "Next" at bounding box center [647, 395] width 47 height 17
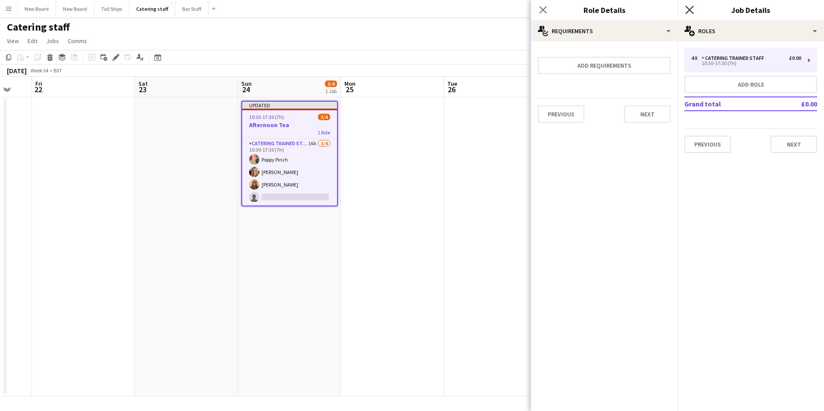
click at [690, 9] on icon "Close pop-in" at bounding box center [690, 10] width 8 height 8
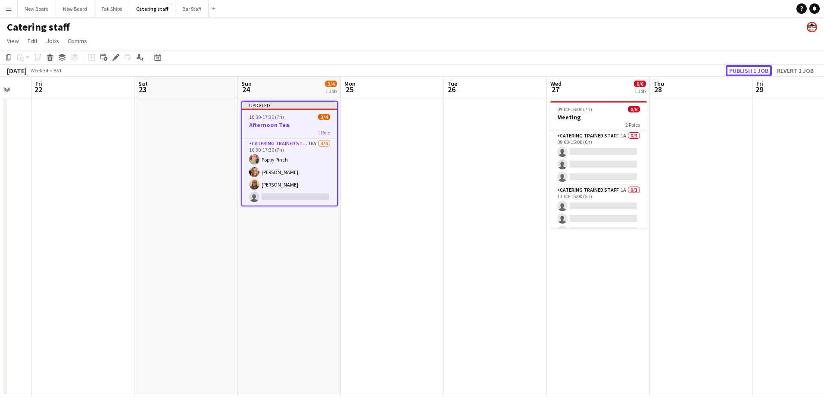
click at [746, 70] on button "Publish 1 job" at bounding box center [749, 70] width 46 height 11
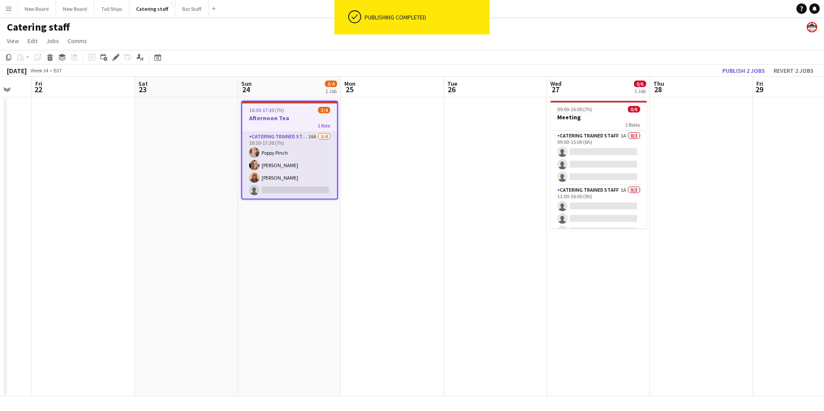
click at [315, 188] on app-card-role "Catering trained staff 16A [DATE] 10:30-17:30 (7h) [PERSON_NAME] [PERSON_NAME] …" at bounding box center [289, 165] width 95 height 67
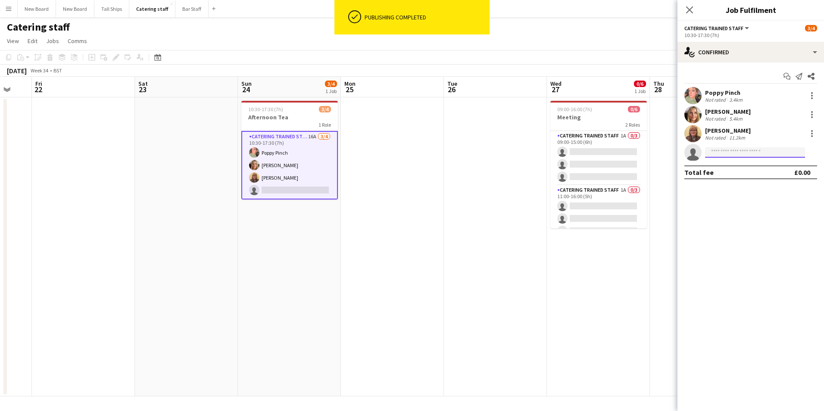
click at [765, 152] on input at bounding box center [755, 152] width 100 height 10
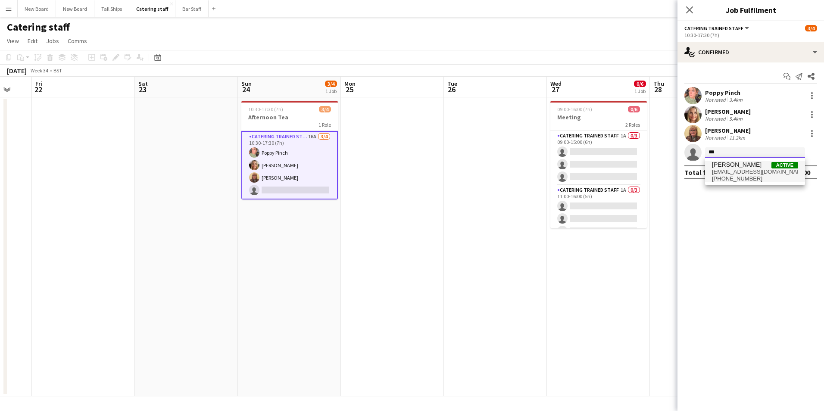
type input "***"
click at [748, 172] on span "[EMAIL_ADDRESS][DOMAIN_NAME]" at bounding box center [755, 172] width 86 height 7
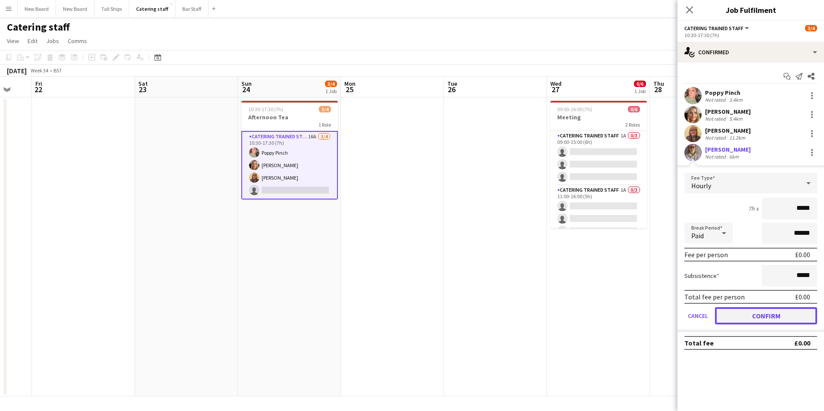
click at [754, 315] on button "Confirm" at bounding box center [766, 315] width 102 height 17
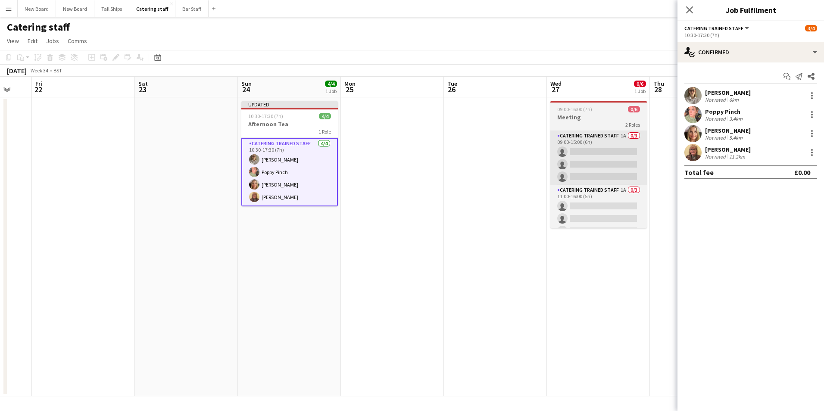
drag, startPoint x: 488, startPoint y: 272, endPoint x: 612, endPoint y: 150, distance: 173.8
click at [489, 267] on app-date-cell at bounding box center [495, 246] width 103 height 299
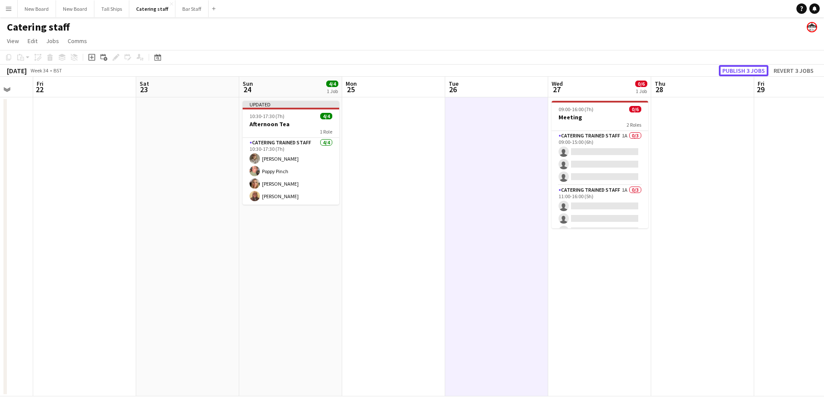
drag, startPoint x: 739, startPoint y: 70, endPoint x: 741, endPoint y: 80, distance: 9.8
click at [740, 70] on button "Publish 3 jobs" at bounding box center [744, 70] width 50 height 11
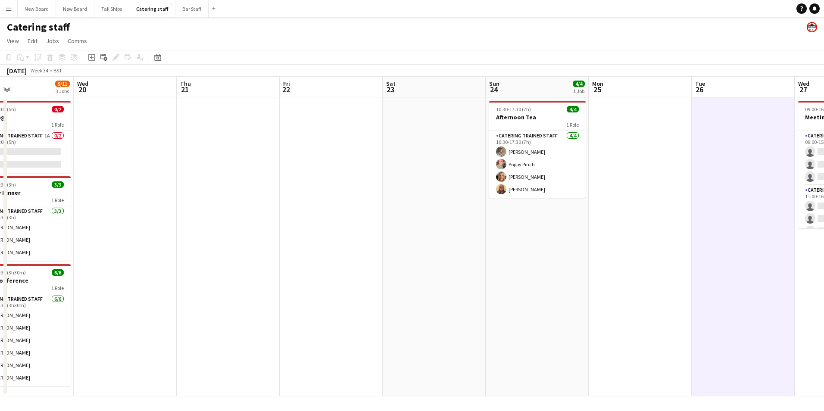
drag, startPoint x: 232, startPoint y: 300, endPoint x: 480, endPoint y: 287, distance: 247.4
click at [480, 287] on app-calendar-viewport "Sun 17 Mon 18 Tue 19 9/11 3 Jobs Wed 20 Thu 21 Fri 22 Sat 23 Sun 24 4/4 1 Job M…" at bounding box center [412, 237] width 824 height 320
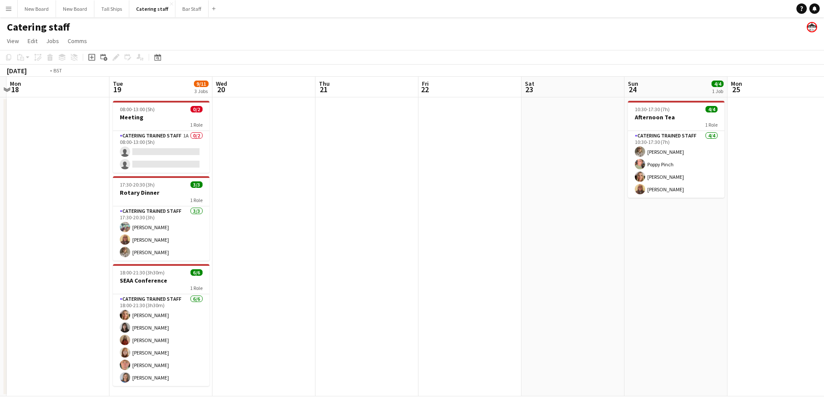
scroll to position [0, 253]
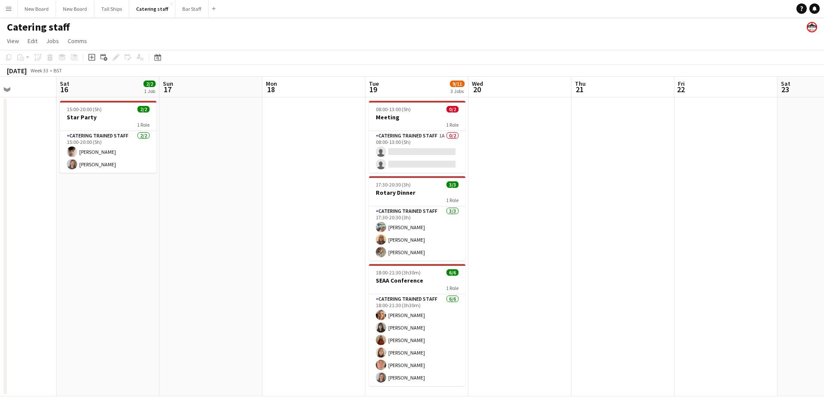
drag, startPoint x: 176, startPoint y: 258, endPoint x: 571, endPoint y: 301, distance: 396.9
click at [571, 301] on app-calendar-viewport "Wed 13 Thu 14 Fri 15 Sat 16 2/2 1 Job Sun 17 Mon 18 Tue 19 9/11 3 Jobs Wed 20 T…" at bounding box center [412, 237] width 824 height 320
click at [402, 254] on app-card-role "Catering trained staff [DATE] 17:30-20:30 (3h) [PERSON_NAME] [PERSON_NAME] [PER…" at bounding box center [417, 234] width 97 height 54
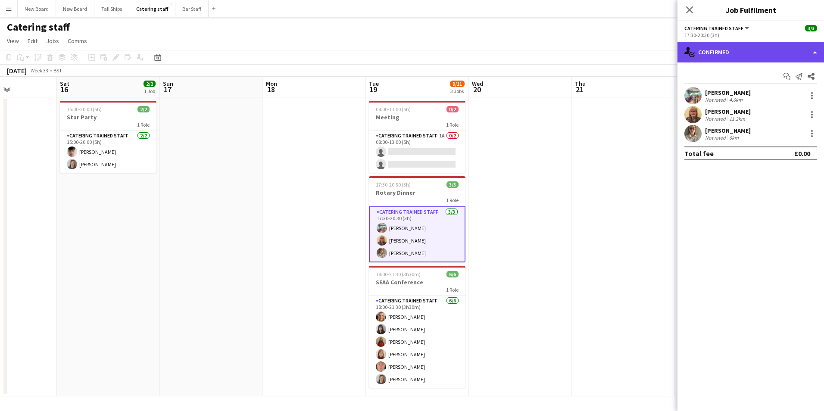
click at [773, 53] on div "single-neutral-actions-check-2 Confirmed" at bounding box center [751, 52] width 147 height 21
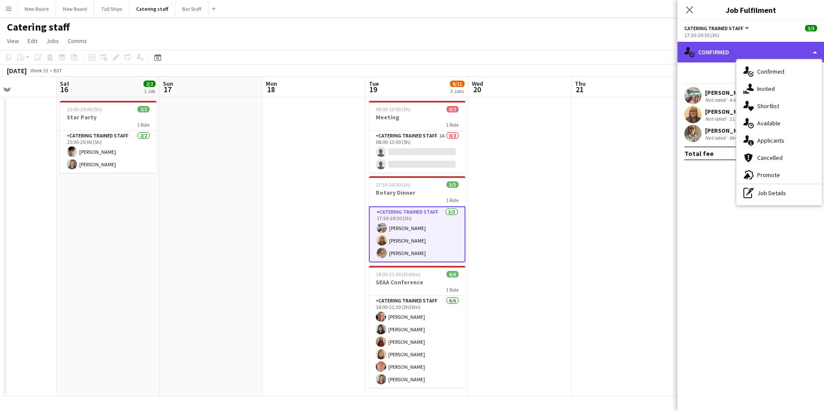
click at [773, 53] on div "single-neutral-actions-check-2 Confirmed" at bounding box center [751, 52] width 147 height 21
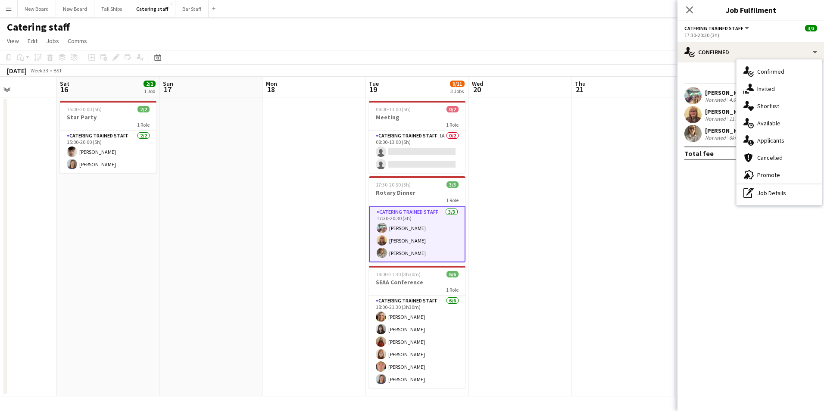
click at [694, 9] on app-icon "Close pop-in" at bounding box center [690, 10] width 10 height 10
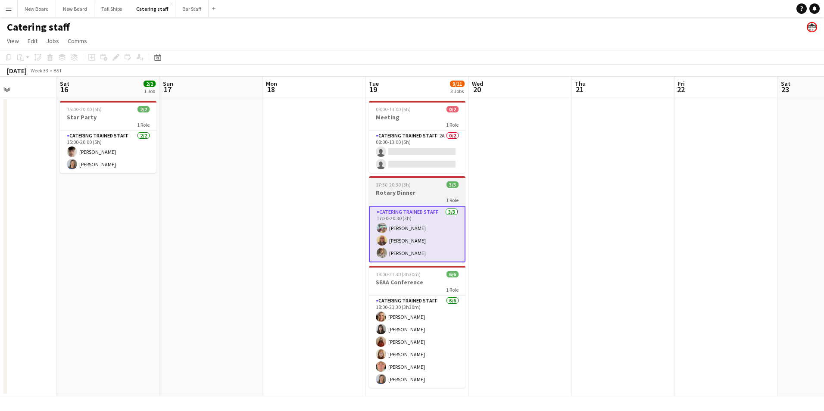
click at [419, 189] on h3 "Rotary Dinner" at bounding box center [417, 193] width 97 height 8
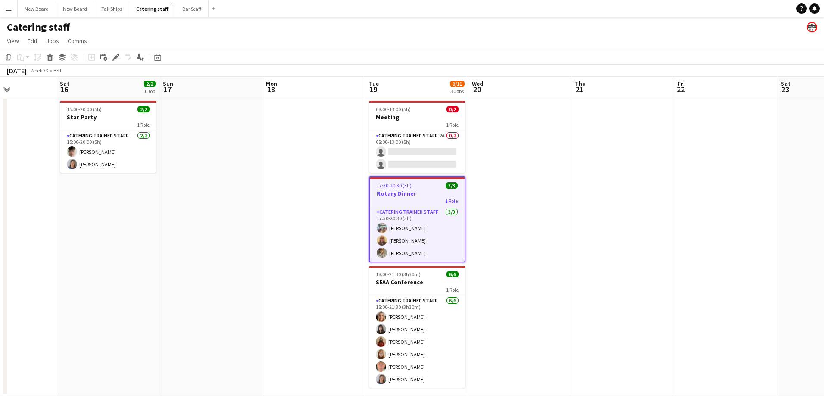
scroll to position [0, 252]
click at [106, 57] on icon at bounding box center [105, 59] width 4 height 4
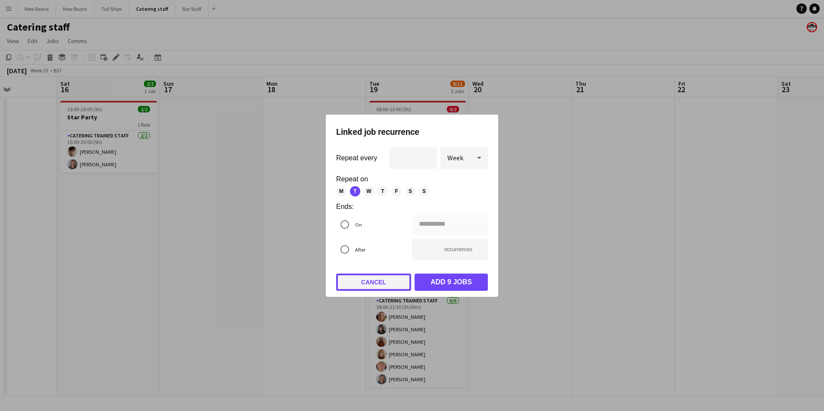
click at [373, 275] on button "Cancel" at bounding box center [373, 282] width 75 height 17
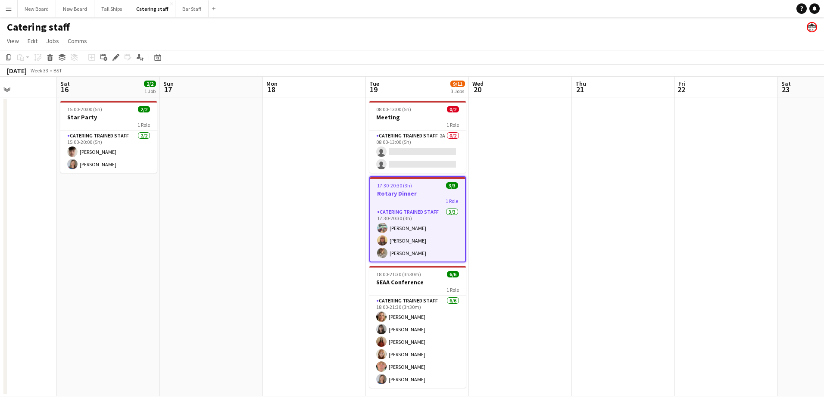
click at [420, 204] on div "1 Role" at bounding box center [417, 200] width 95 height 7
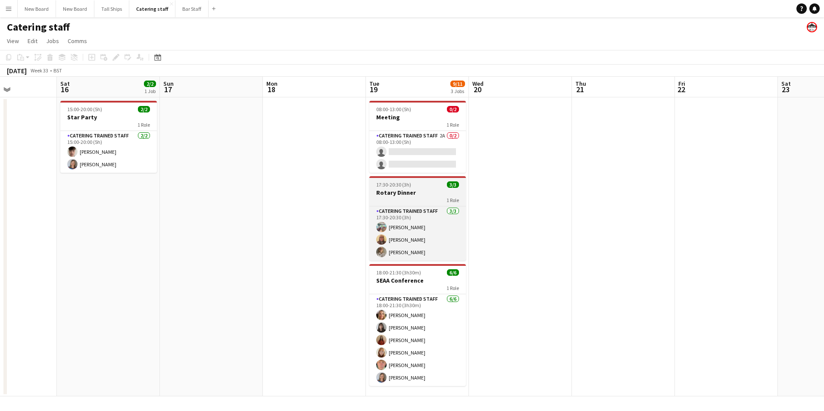
click at [405, 188] on app-job-card "17:30-20:30 (3h) 3/3 Rotary Dinner 1 Role Catering trained staff [DATE] 17:30-2…" at bounding box center [418, 218] width 97 height 85
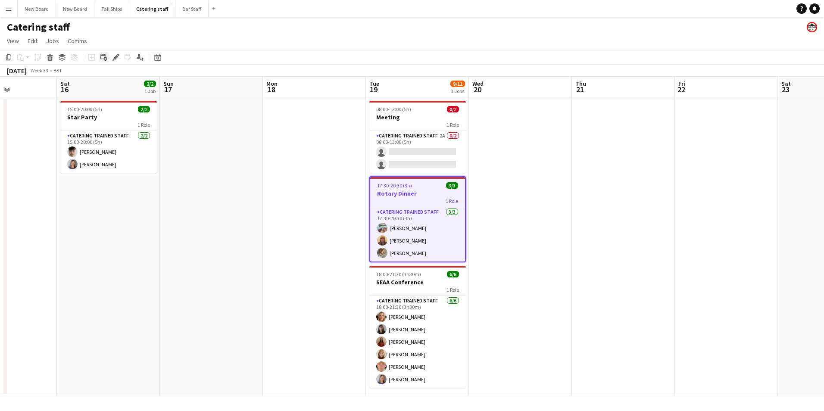
click at [104, 58] on icon at bounding box center [105, 59] width 4 height 4
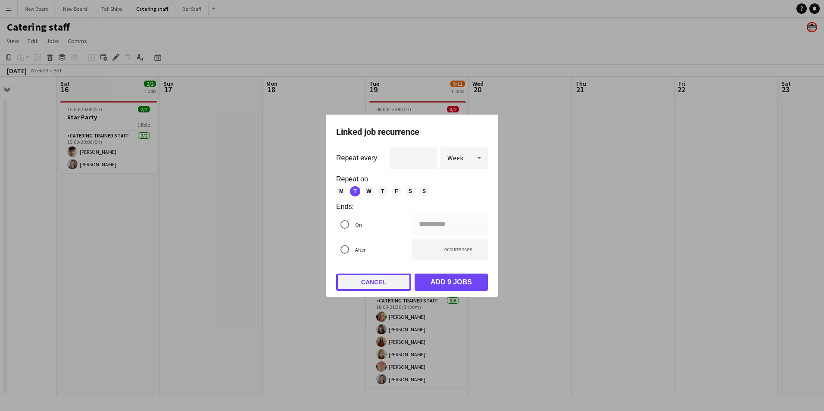
click at [375, 287] on button "Cancel" at bounding box center [373, 282] width 75 height 17
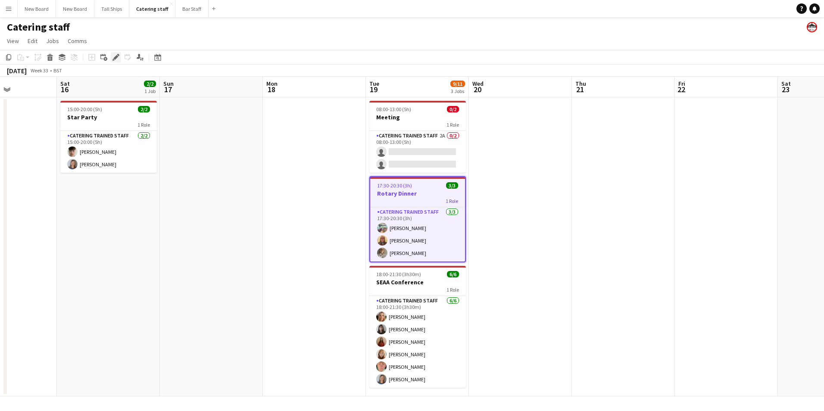
click at [116, 57] on icon at bounding box center [115, 57] width 5 height 5
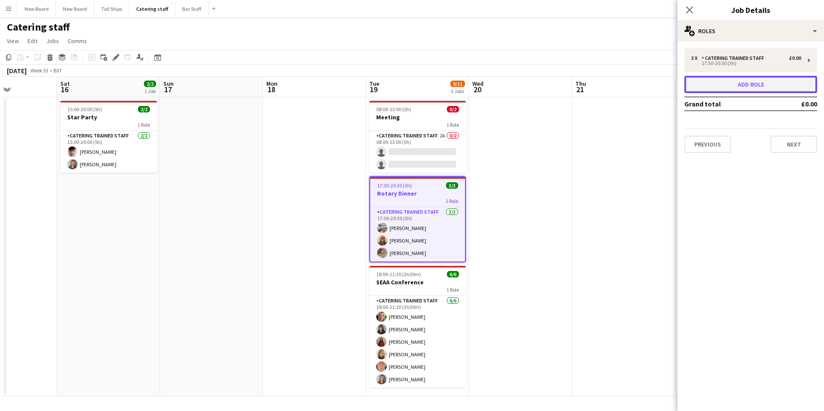
click at [784, 86] on button "Add role" at bounding box center [751, 84] width 133 height 17
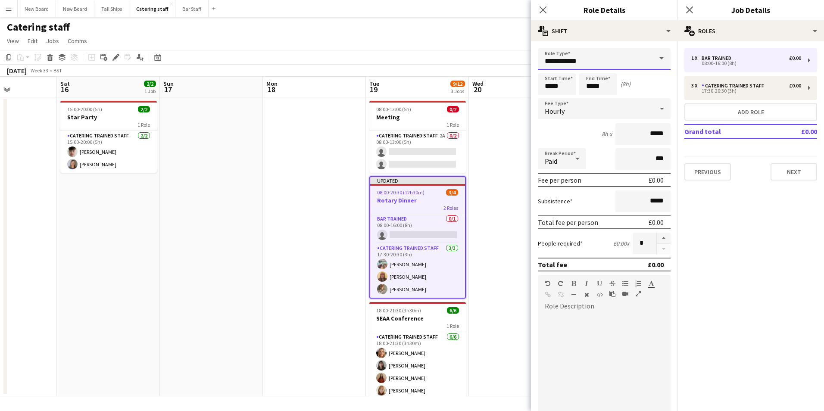
click at [606, 56] on input "**********" at bounding box center [604, 59] width 133 height 22
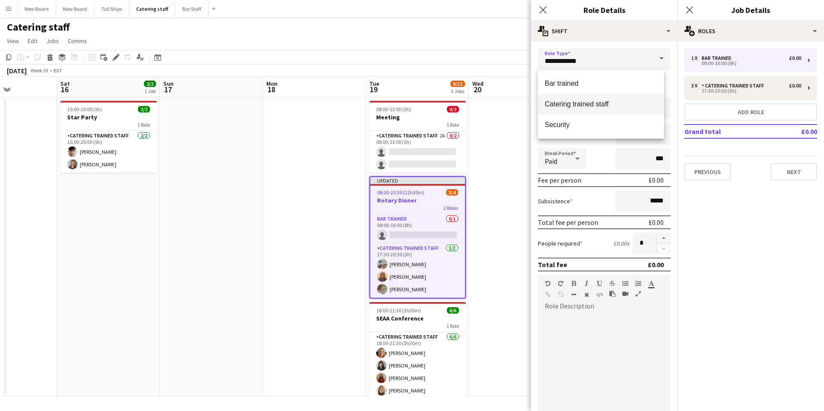
click at [617, 98] on mat-option "Catering trained staff" at bounding box center [601, 104] width 126 height 21
type input "**********"
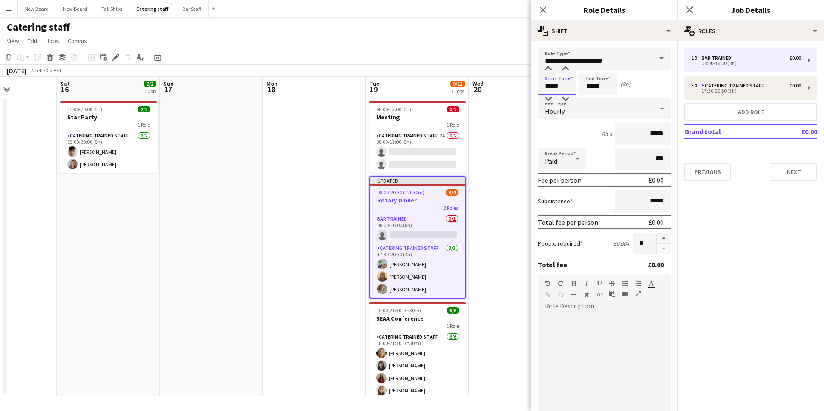
drag, startPoint x: 574, startPoint y: 89, endPoint x: 457, endPoint y: 83, distance: 116.6
click at [457, 87] on body "Menu Boards Boards Boards All jobs Status Workforce Workforce My Workforce Recr…" at bounding box center [412, 205] width 824 height 411
type input "*****"
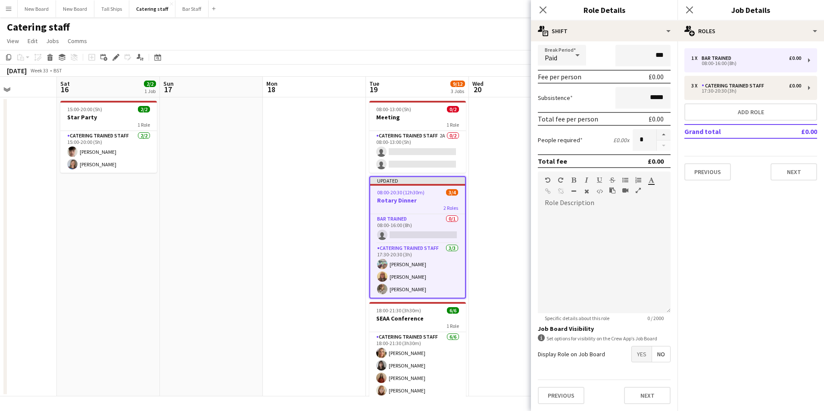
type input "*****"
click at [634, 356] on span "Yes" at bounding box center [642, 355] width 20 height 16
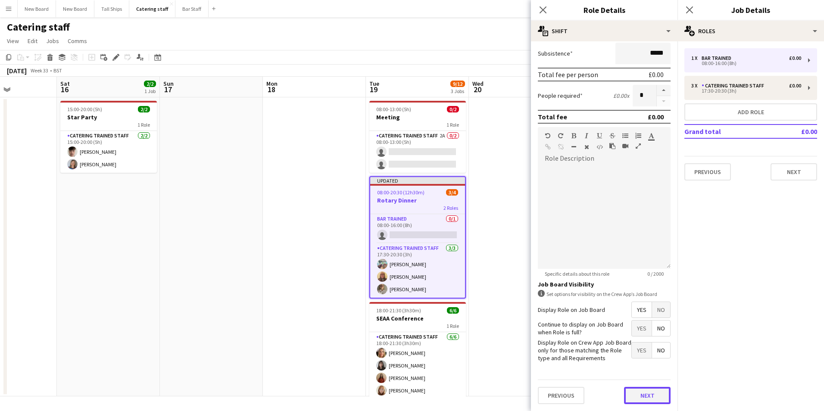
click at [643, 389] on button "Next" at bounding box center [647, 395] width 47 height 17
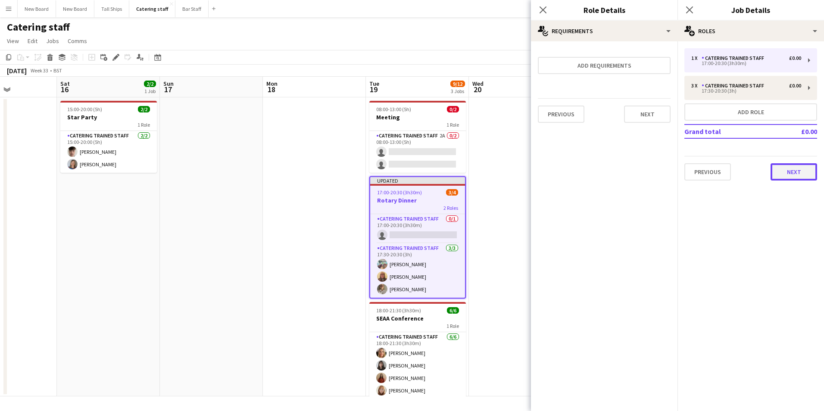
click at [796, 175] on button "Next" at bounding box center [794, 171] width 47 height 17
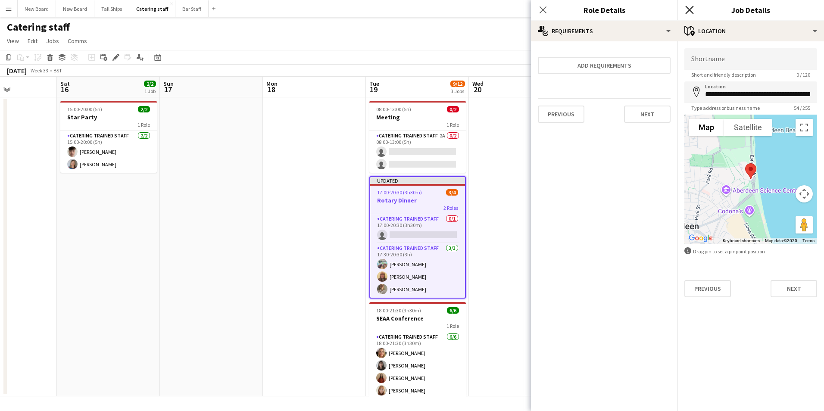
click at [691, 13] on icon "Close pop-in" at bounding box center [690, 10] width 8 height 8
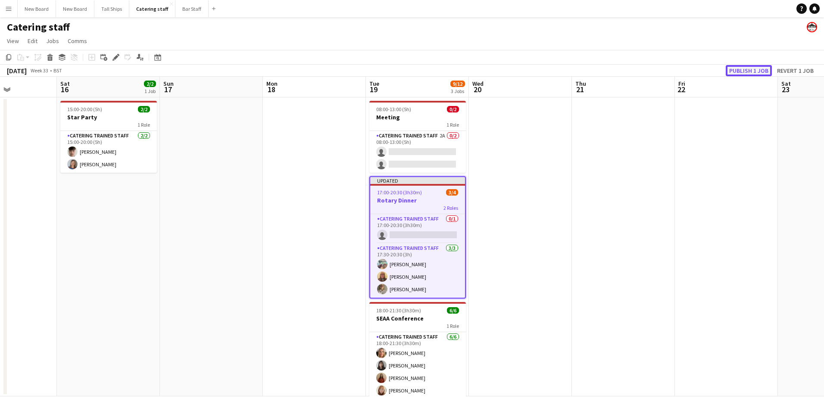
click at [750, 73] on button "Publish 1 job" at bounding box center [749, 70] width 46 height 11
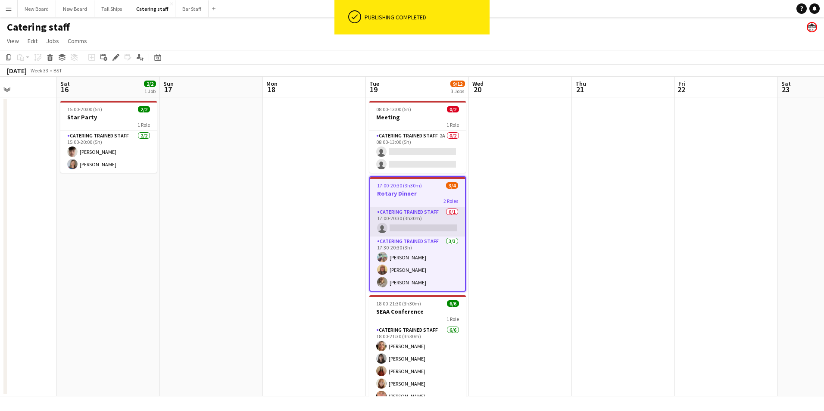
click at [445, 226] on app-card-role "Catering trained staff 0/1 17:00-20:30 (3h30m) single-neutral-actions" at bounding box center [417, 221] width 95 height 29
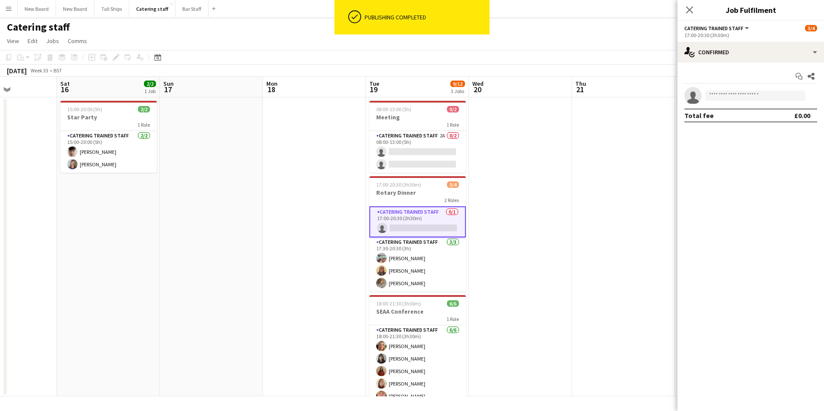
scroll to position [0, 253]
drag, startPoint x: 749, startPoint y: 99, endPoint x: 750, endPoint y: 94, distance: 5.2
click at [750, 98] on input at bounding box center [755, 96] width 100 height 10
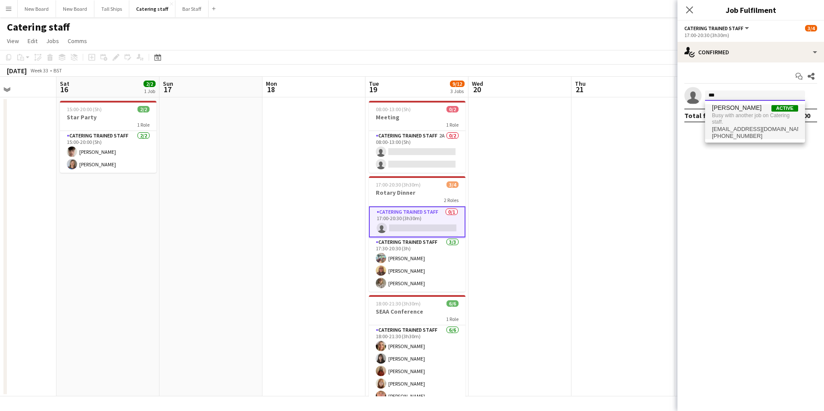
type input "***"
click at [737, 117] on span "Busy with another job on Catering staff." at bounding box center [755, 119] width 86 height 14
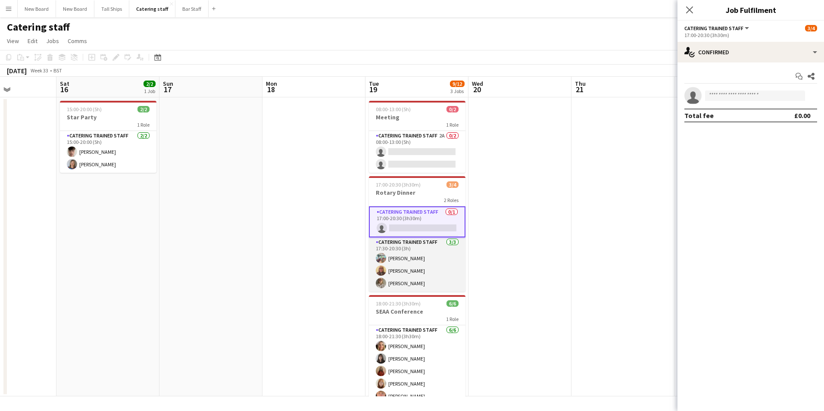
click at [411, 284] on app-card-role "Catering trained staff [DATE] 17:30-20:30 (3h) [PERSON_NAME] [PERSON_NAME] [PER…" at bounding box center [417, 265] width 97 height 54
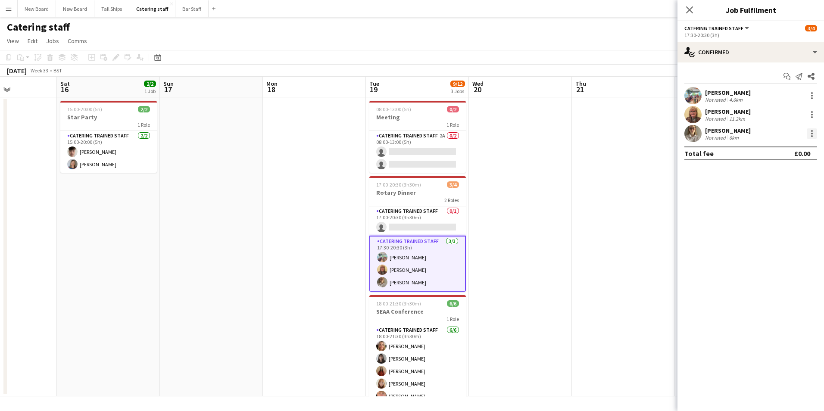
click at [812, 135] on div at bounding box center [812, 134] width 10 height 10
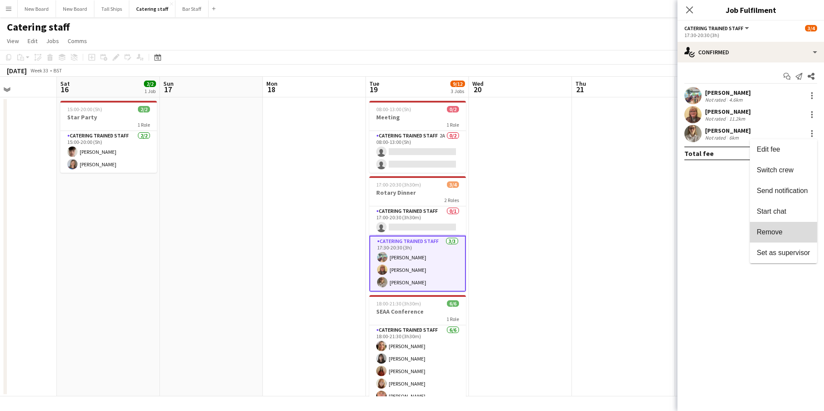
drag, startPoint x: 782, startPoint y: 230, endPoint x: 777, endPoint y: 230, distance: 4.7
click at [782, 230] on span "Remove" at bounding box center [770, 232] width 26 height 7
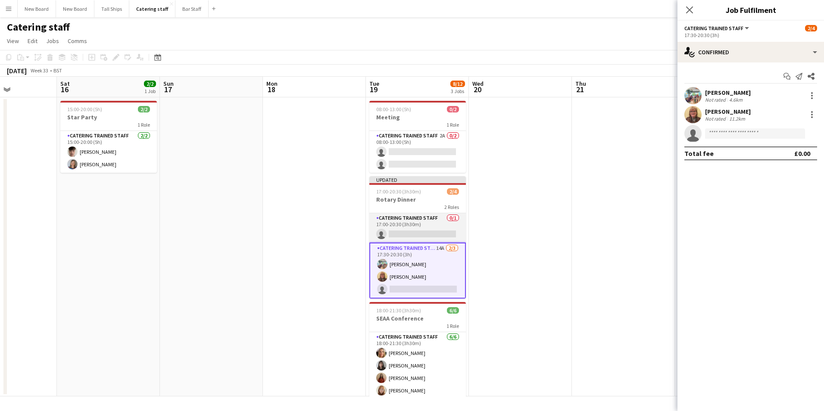
click at [433, 232] on app-card-role "Catering trained staff 0/1 17:00-20:30 (3h30m) single-neutral-actions" at bounding box center [418, 227] width 97 height 29
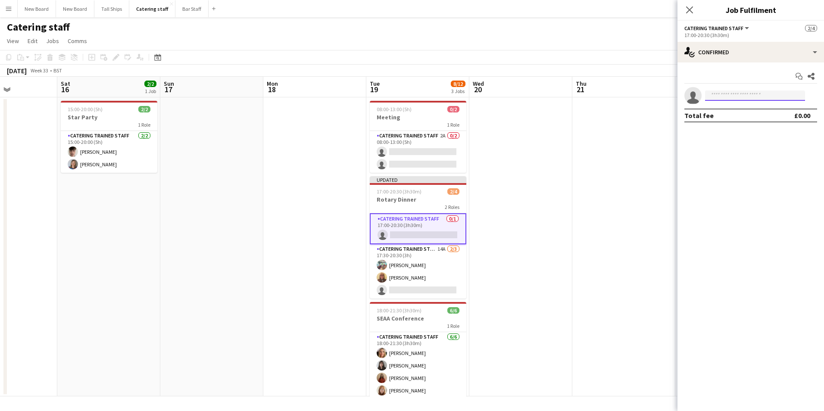
click at [781, 97] on input at bounding box center [755, 96] width 100 height 10
type input "****"
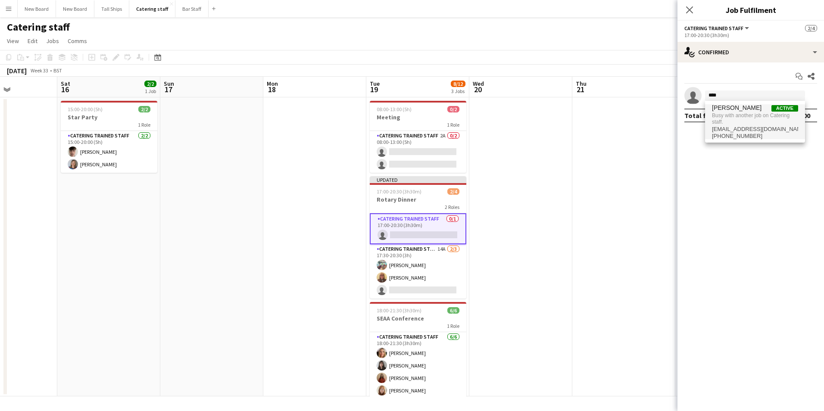
click at [760, 125] on span "Busy with another job on Catering staff." at bounding box center [755, 119] width 86 height 14
click at [604, 192] on app-date-cell at bounding box center [624, 246] width 103 height 299
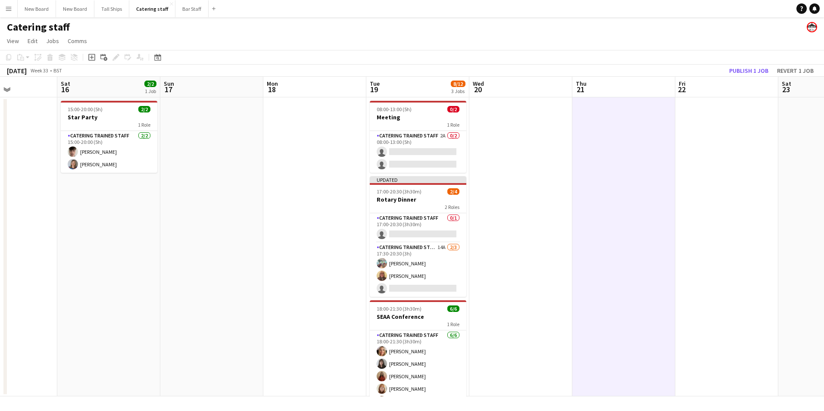
scroll to position [0, 251]
click at [748, 72] on button "Publish 1 job" at bounding box center [749, 70] width 46 height 11
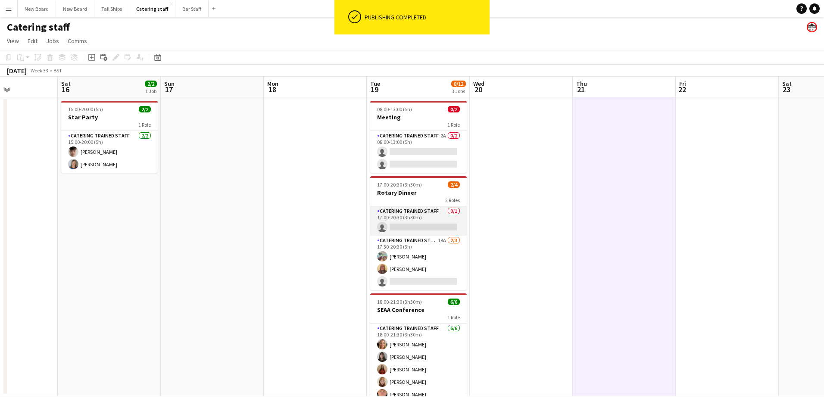
click at [425, 229] on app-card-role "Catering trained staff 0/1 17:00-20:30 (3h30m) single-neutral-actions" at bounding box center [418, 221] width 97 height 29
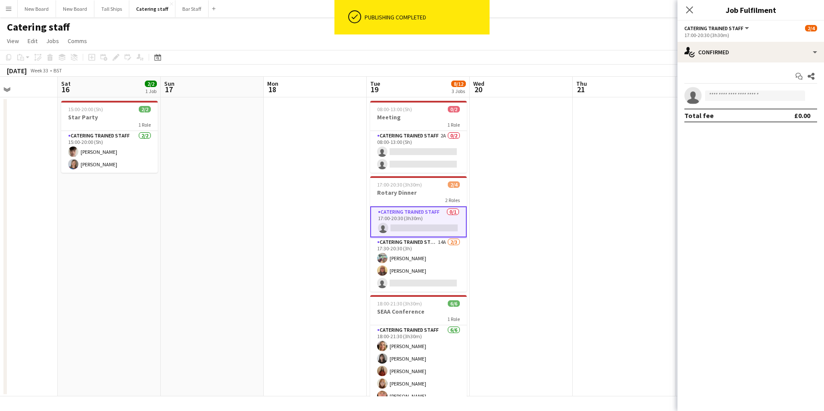
click at [774, 90] on app-invite-slot "single-neutral-actions" at bounding box center [751, 95] width 147 height 17
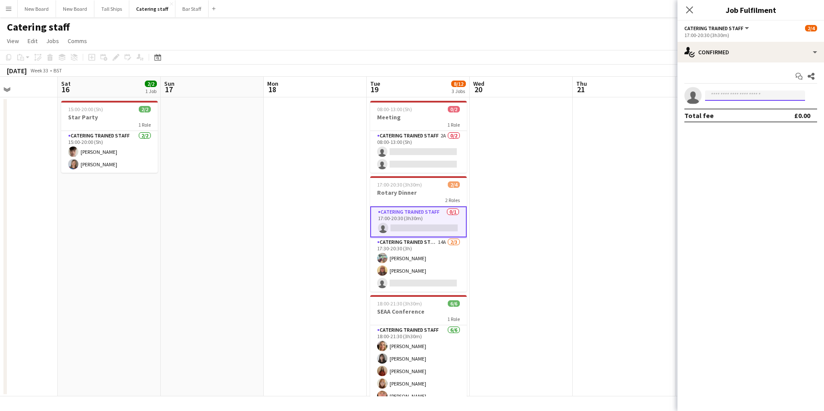
click at [771, 95] on input at bounding box center [755, 96] width 100 height 10
type input "***"
click at [724, 121] on span "[PHONE_NUMBER]" at bounding box center [755, 122] width 86 height 7
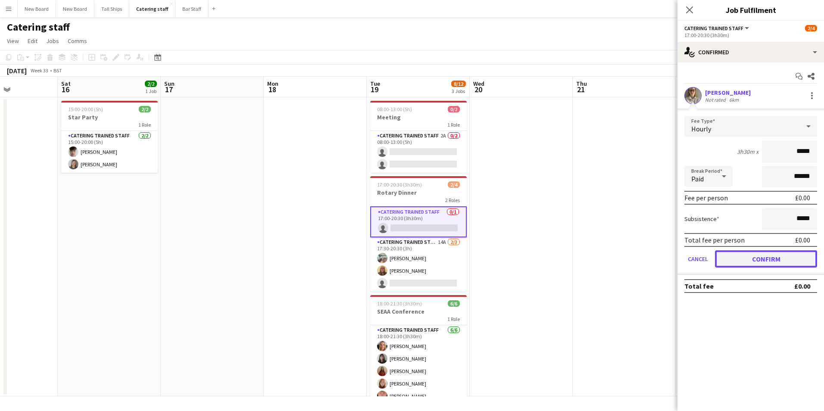
click at [777, 264] on button "Confirm" at bounding box center [766, 259] width 102 height 17
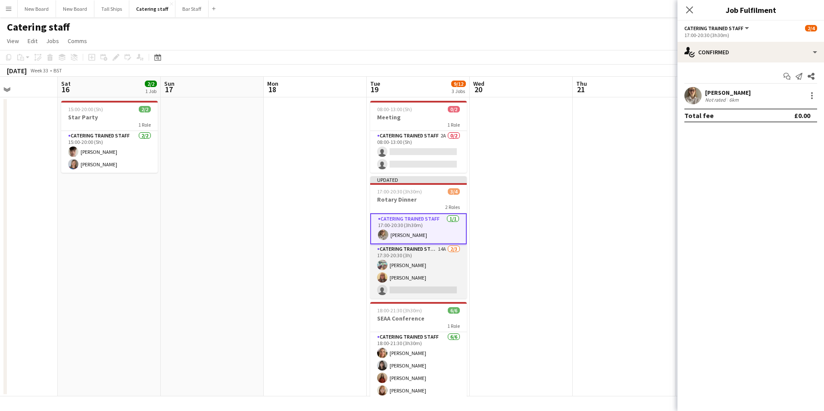
click at [437, 290] on app-card-role "Catering trained staff 14A [DATE] 17:30-20:30 (3h) [PERSON_NAME] [PERSON_NAME] …" at bounding box center [418, 272] width 97 height 54
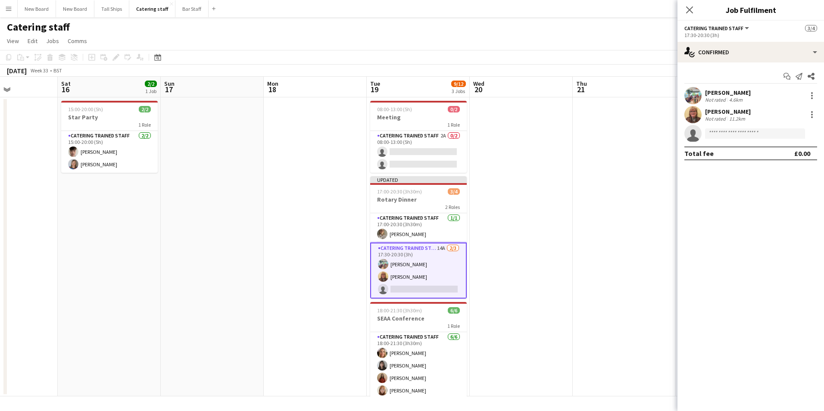
drag, startPoint x: 557, startPoint y: 205, endPoint x: 564, endPoint y: 198, distance: 10.4
click at [557, 206] on app-date-cell at bounding box center [521, 246] width 103 height 299
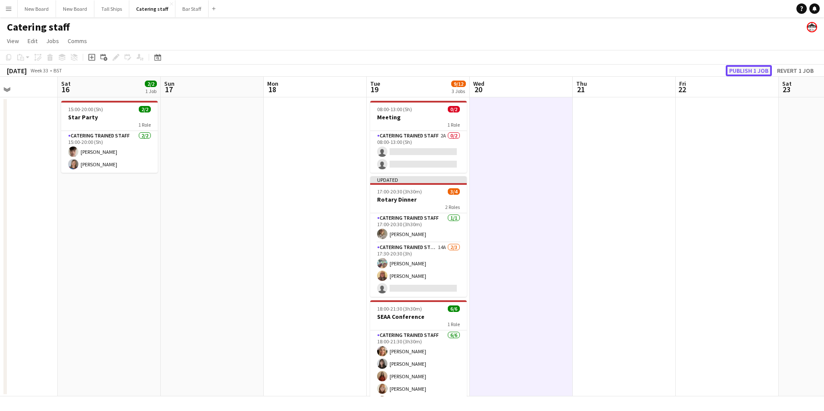
drag, startPoint x: 755, startPoint y: 67, endPoint x: 710, endPoint y: 110, distance: 61.9
click at [755, 67] on button "Publish 1 job" at bounding box center [749, 70] width 46 height 11
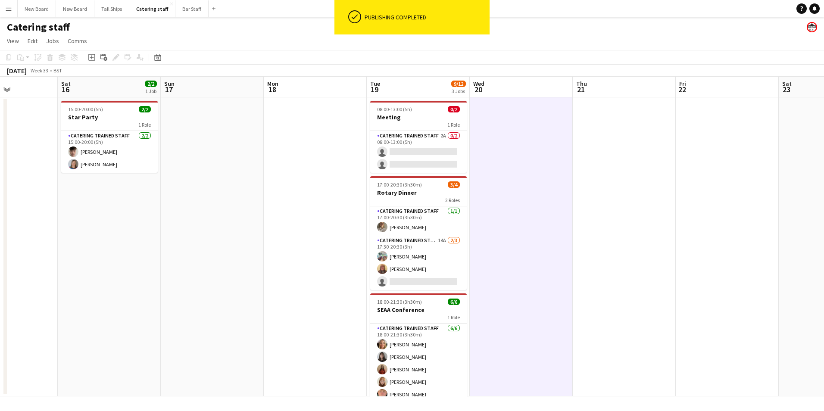
click at [415, 176] on app-date-cell "08:00-13:00 (5h) 0/2 Meeting 1 Role Catering trained staff 2A 0/2 08:00-13:00 (…" at bounding box center [418, 246] width 103 height 299
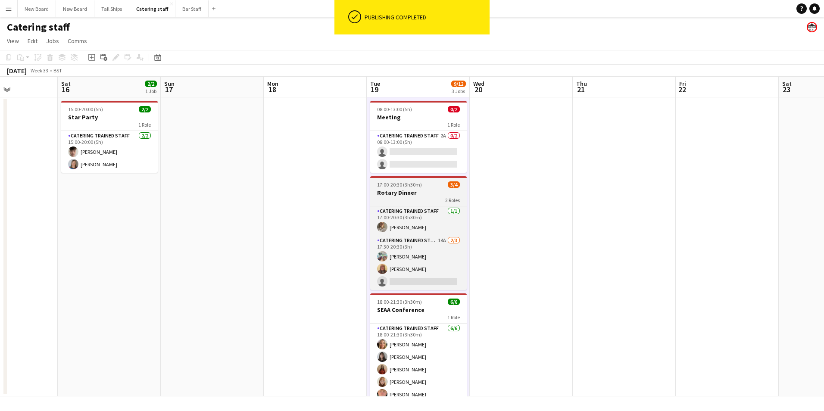
click at [412, 189] on h3 "Rotary Dinner" at bounding box center [418, 193] width 97 height 8
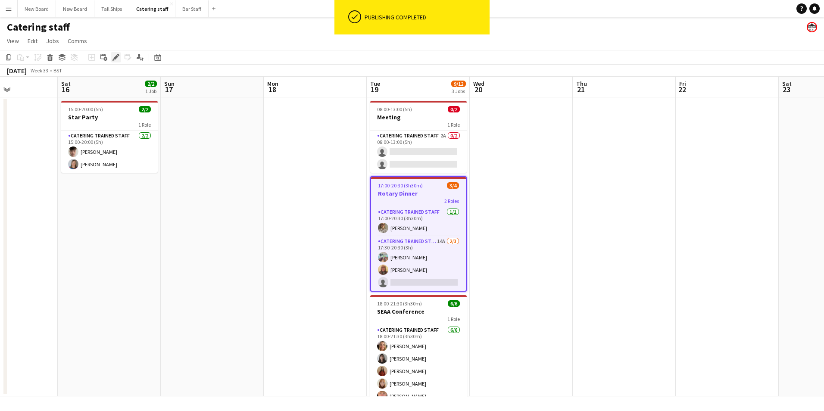
click at [114, 57] on icon "Edit" at bounding box center [116, 57] width 7 height 7
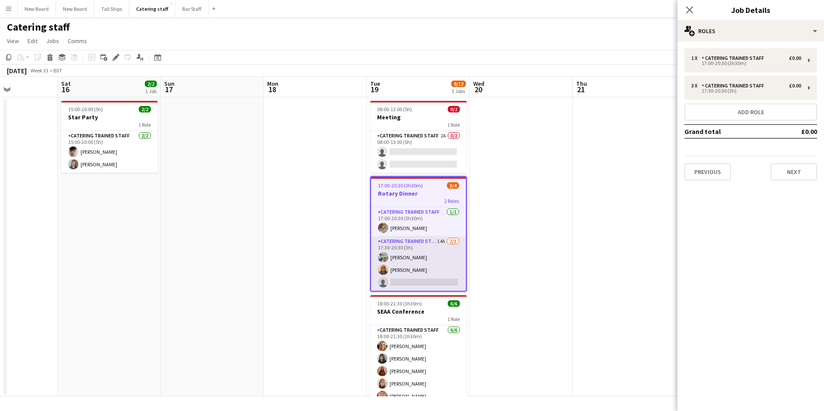
click at [403, 280] on app-card-role "Catering trained staff 14A [DATE] 17:30-20:30 (3h) [PERSON_NAME] [PERSON_NAME] …" at bounding box center [418, 264] width 95 height 54
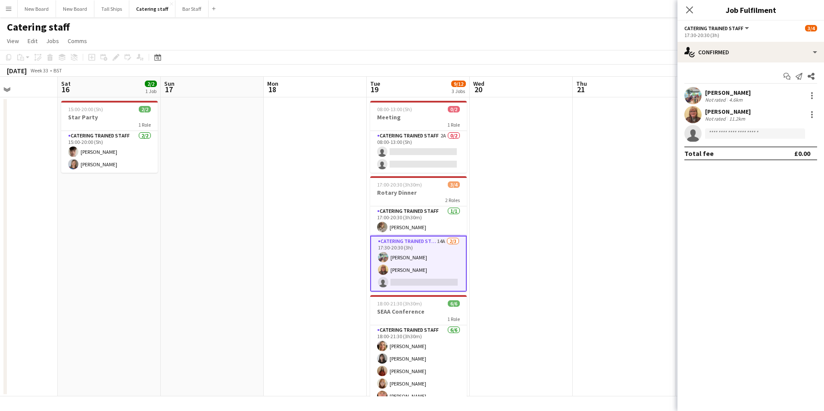
click at [427, 257] on app-card-role "Catering trained staff 14A [DATE] 17:30-20:30 (3h) [PERSON_NAME] [PERSON_NAME] …" at bounding box center [418, 264] width 97 height 56
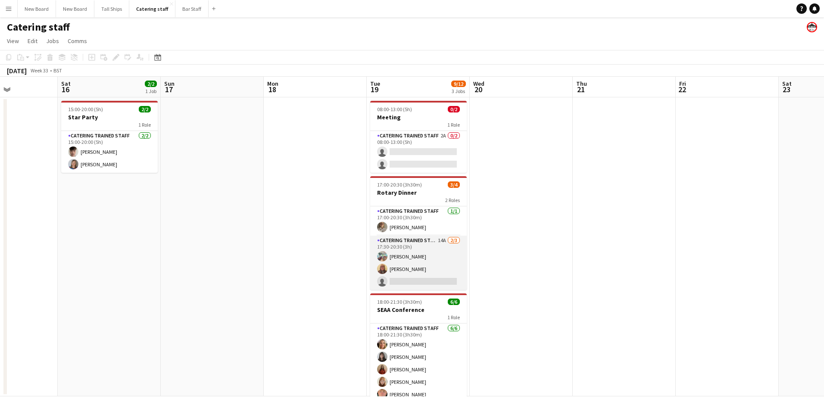
click at [437, 260] on app-card-role "Catering trained staff 14A [DATE] 17:30-20:30 (3h) [PERSON_NAME] [PERSON_NAME] …" at bounding box center [418, 263] width 97 height 54
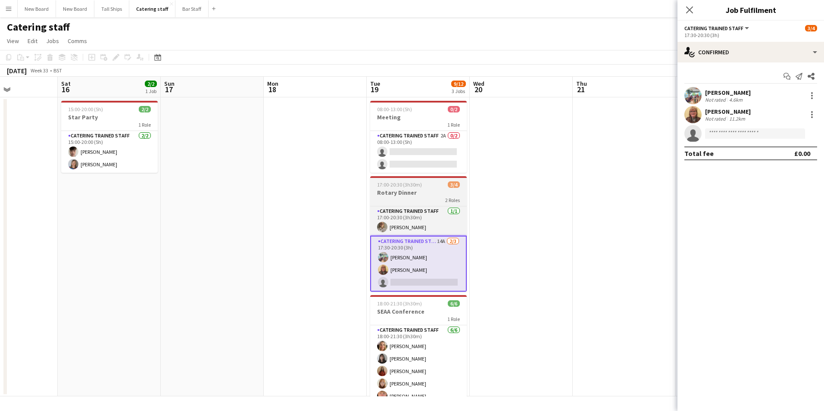
click at [388, 196] on h3 "Rotary Dinner" at bounding box center [418, 193] width 97 height 8
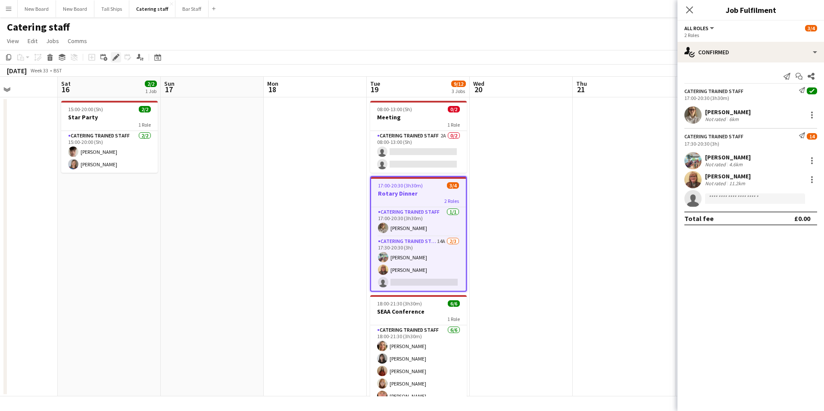
click at [115, 54] on icon "Edit" at bounding box center [116, 57] width 7 height 7
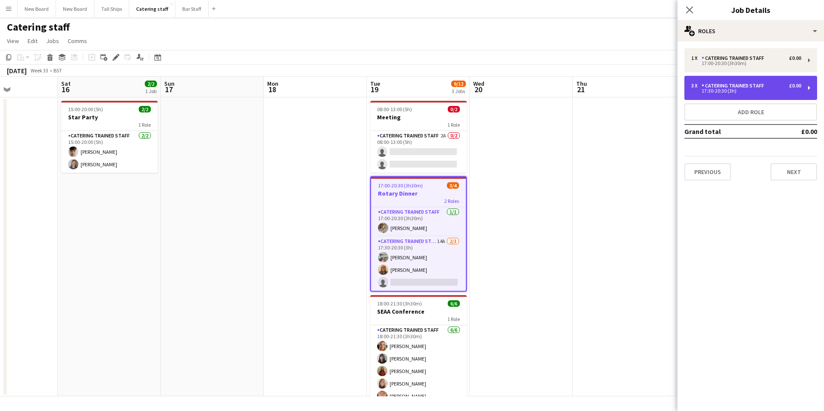
click at [742, 86] on div "Catering trained staff" at bounding box center [735, 86] width 66 height 6
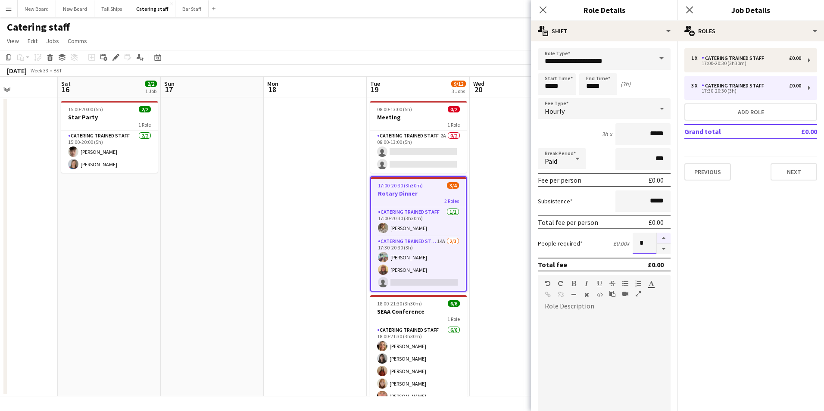
drag, startPoint x: 628, startPoint y: 242, endPoint x: 664, endPoint y: 243, distance: 36.2
click at [662, 243] on div "*" at bounding box center [652, 244] width 38 height 22
type input "*"
click at [693, 353] on mat-expansion-panel "pencil3 General details 1 x Catering trained staff £0.00 17:00-20:30 (3h30m) 3 …" at bounding box center [751, 226] width 147 height 370
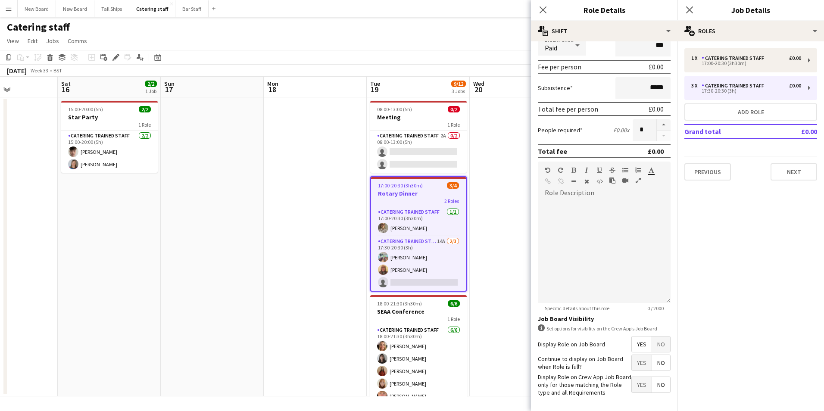
scroll to position [148, 0]
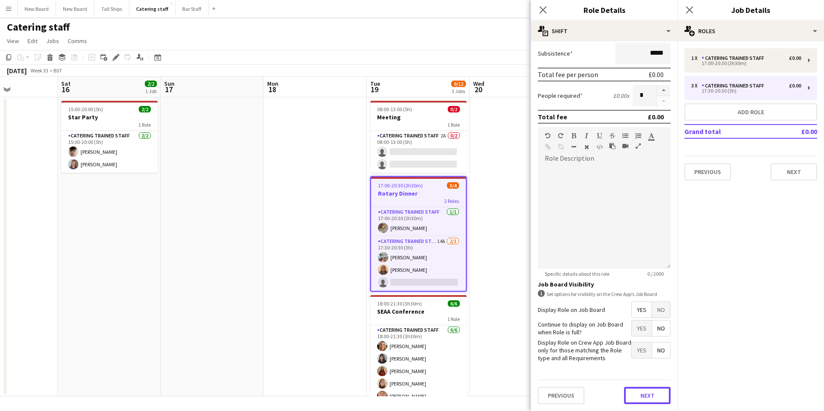
click at [645, 397] on button "Next" at bounding box center [647, 395] width 47 height 17
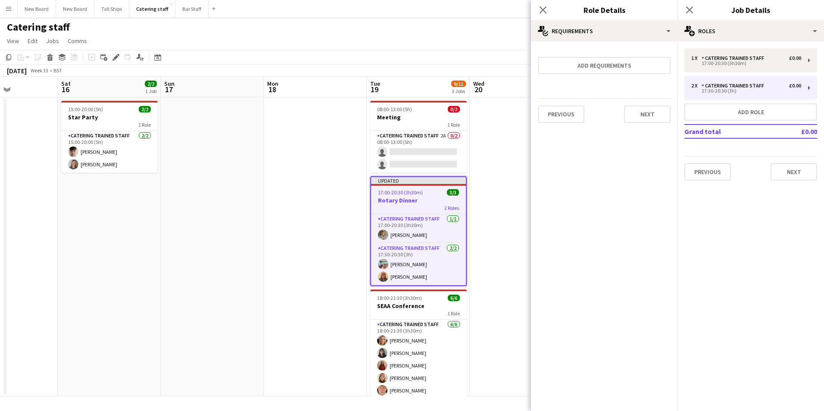
scroll to position [0, 0]
drag, startPoint x: 805, startPoint y: 172, endPoint x: 796, endPoint y: 175, distance: 9.1
click at [806, 171] on button "Next" at bounding box center [794, 171] width 47 height 17
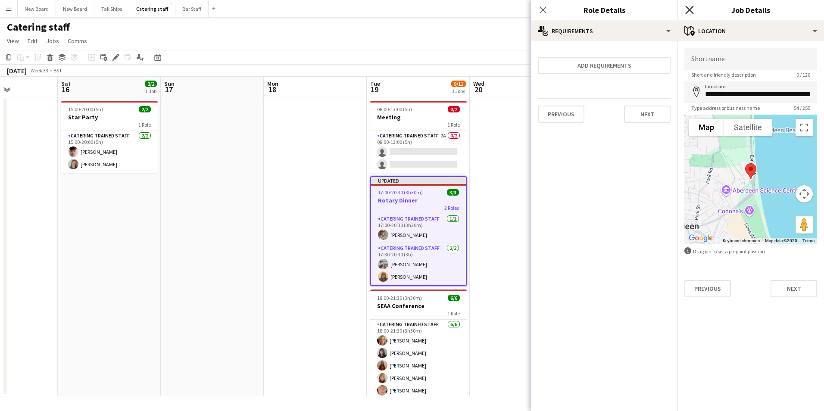
click at [690, 9] on icon at bounding box center [690, 10] width 8 height 8
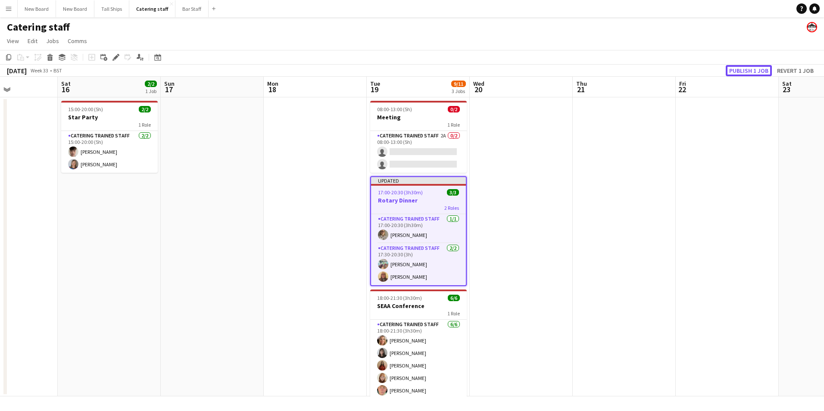
drag, startPoint x: 749, startPoint y: 74, endPoint x: 748, endPoint y: 83, distance: 8.7
click at [749, 75] on button "Publish 1 job" at bounding box center [749, 70] width 46 height 11
